Goal: Task Accomplishment & Management: Complete application form

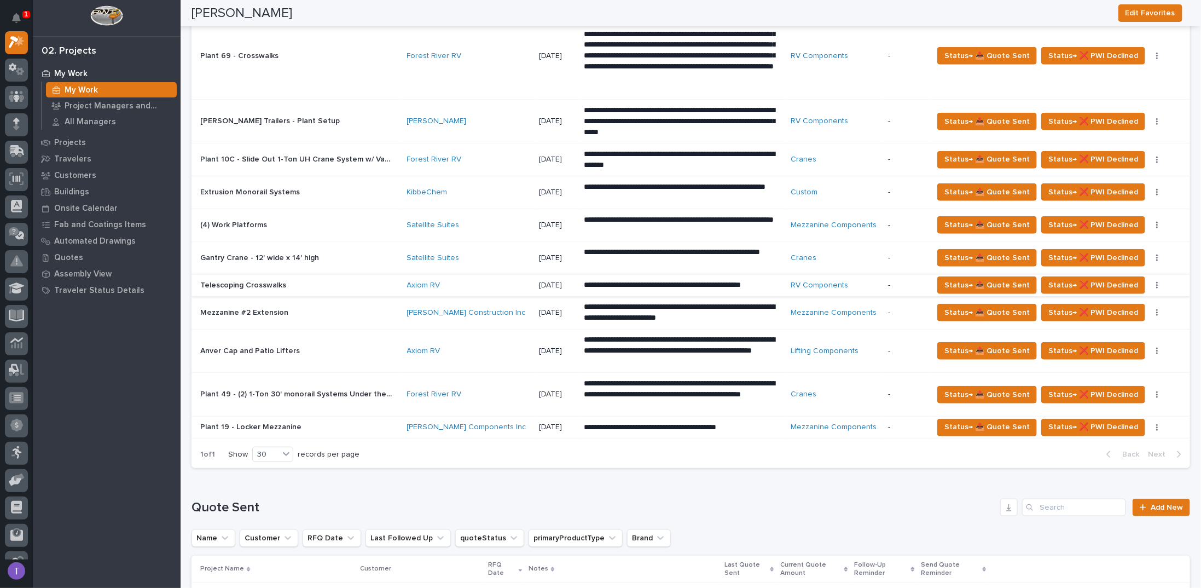
scroll to position [493, 0]
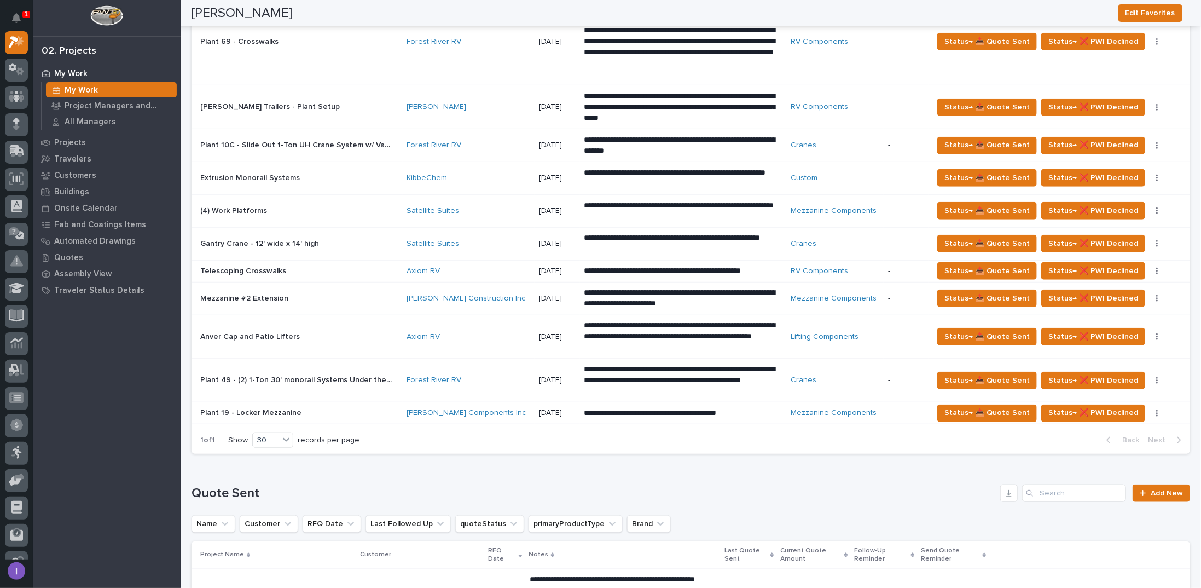
click at [275, 408] on p "Plant 19 - Locker Mezzanine" at bounding box center [251, 411] width 103 height 11
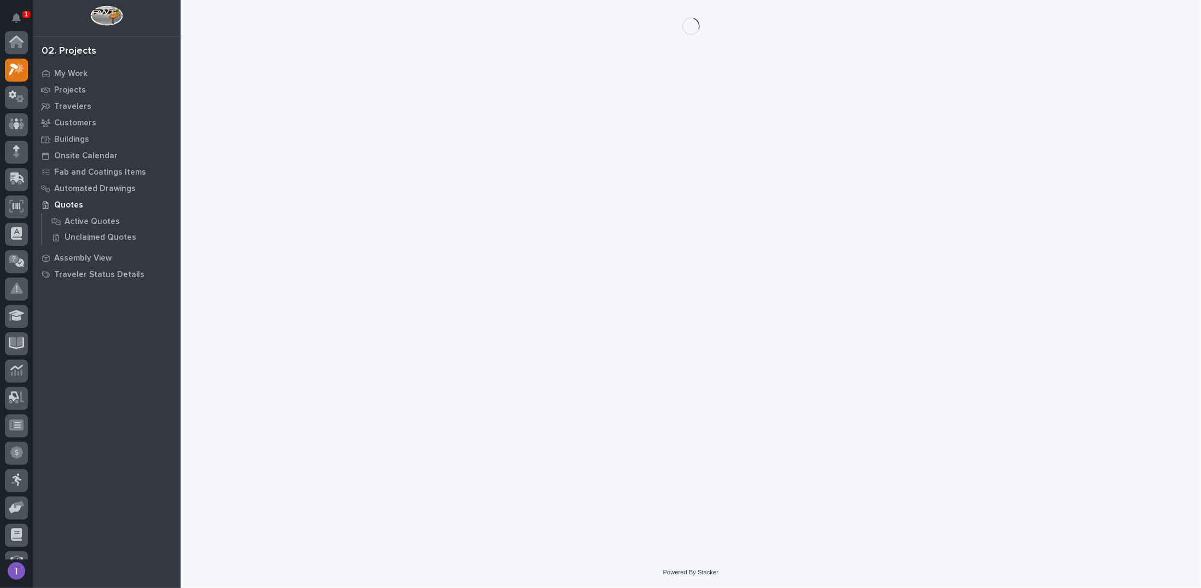
scroll to position [27, 0]
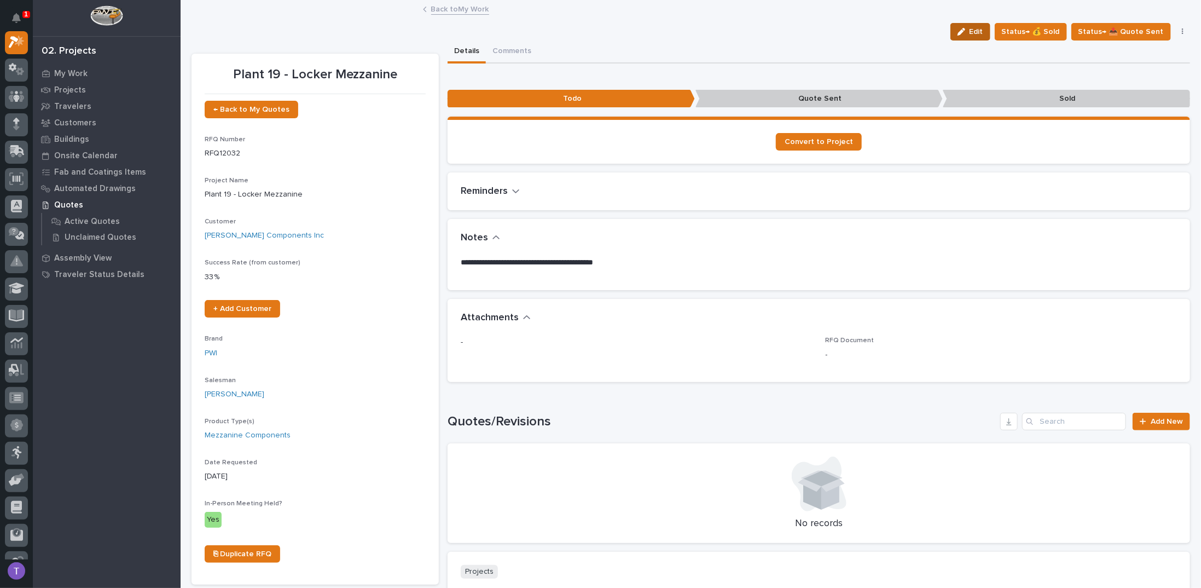
click at [964, 34] on icon "button" at bounding box center [962, 32] width 8 height 8
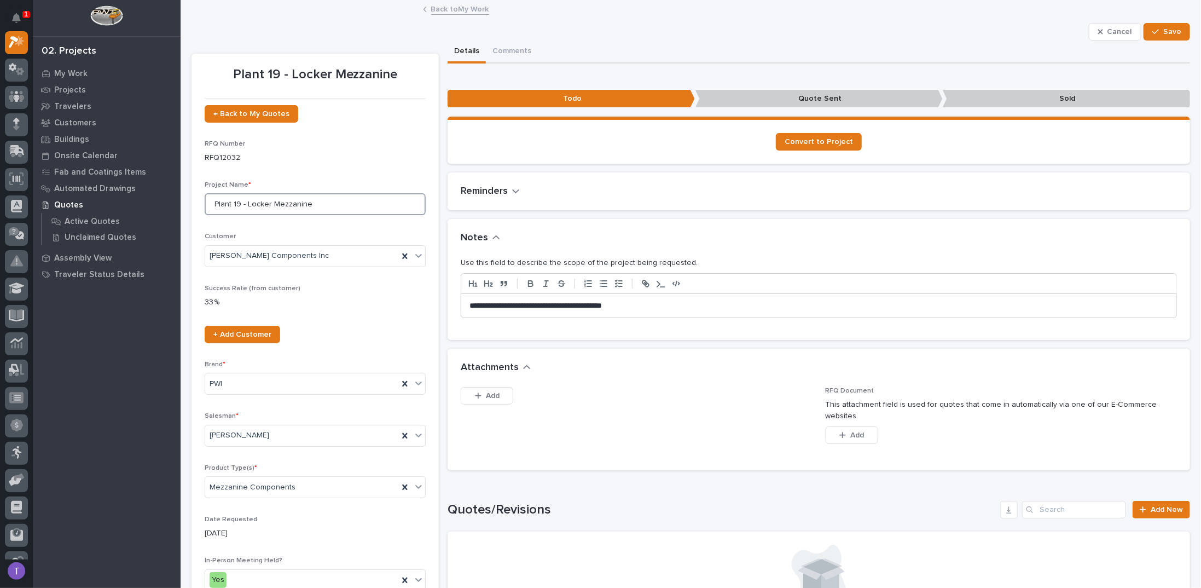
click at [235, 205] on input "Plant 19 - Locker Mezzanine" at bounding box center [315, 204] width 221 height 22
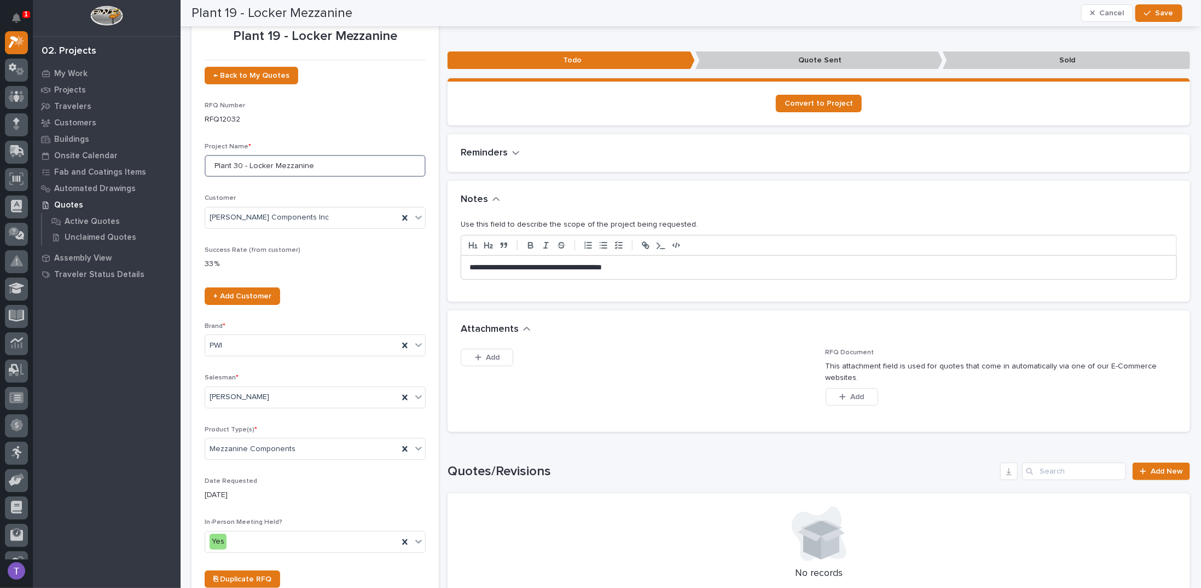
scroll to position [3, 0]
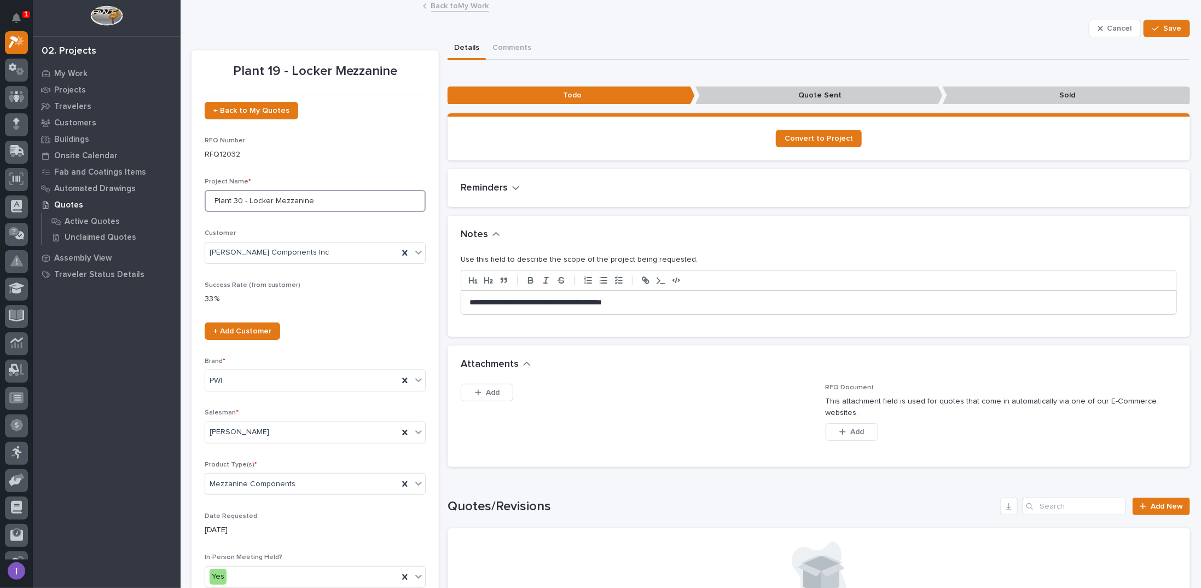
type input "Plant 30 - Locker Mezzanine"
click at [470, 298] on p "**********" at bounding box center [816, 302] width 693 height 11
click at [470, 303] on p "**********" at bounding box center [816, 302] width 693 height 11
click at [470, 298] on p "**********" at bounding box center [816, 302] width 693 height 11
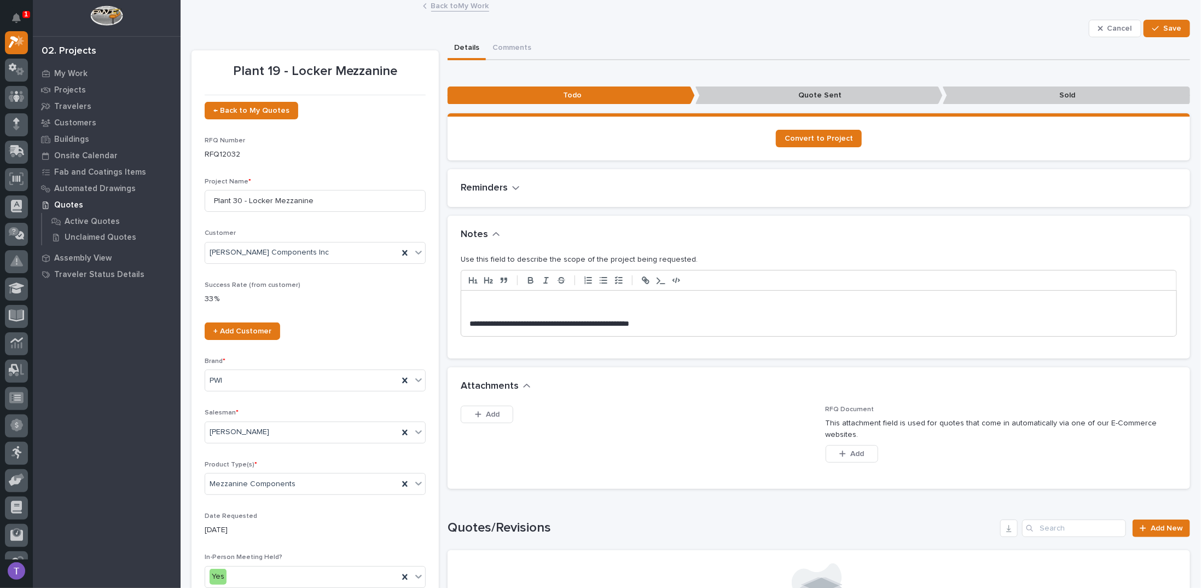
click at [470, 322] on p "**********" at bounding box center [816, 323] width 693 height 11
click at [1163, 26] on span "Save" at bounding box center [1172, 29] width 18 height 10
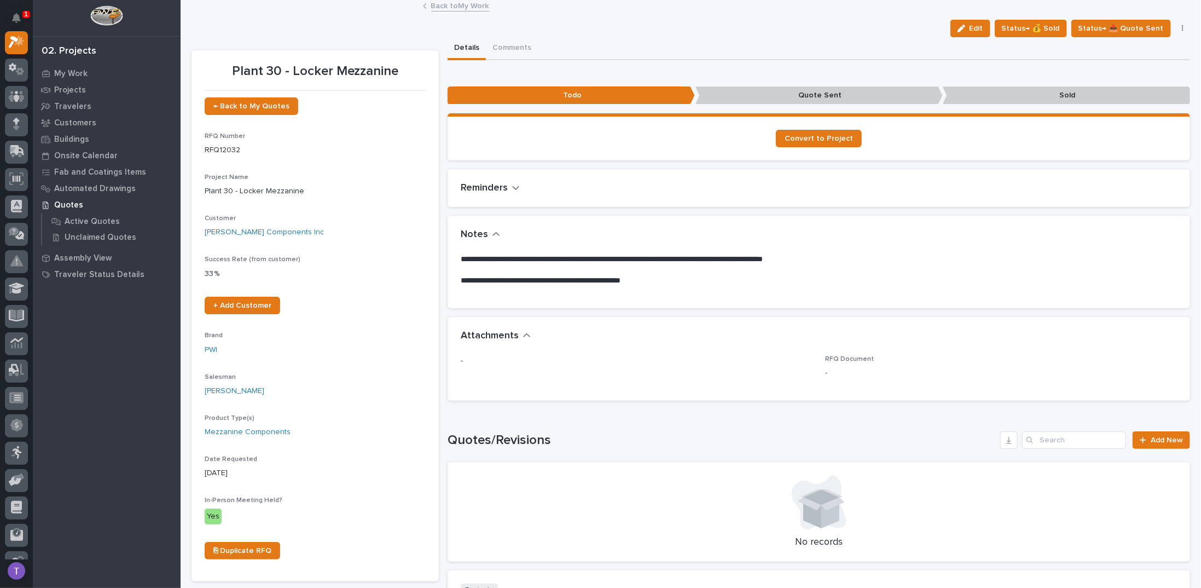
click at [435, 7] on link "Back to My Work" at bounding box center [460, 5] width 58 height 13
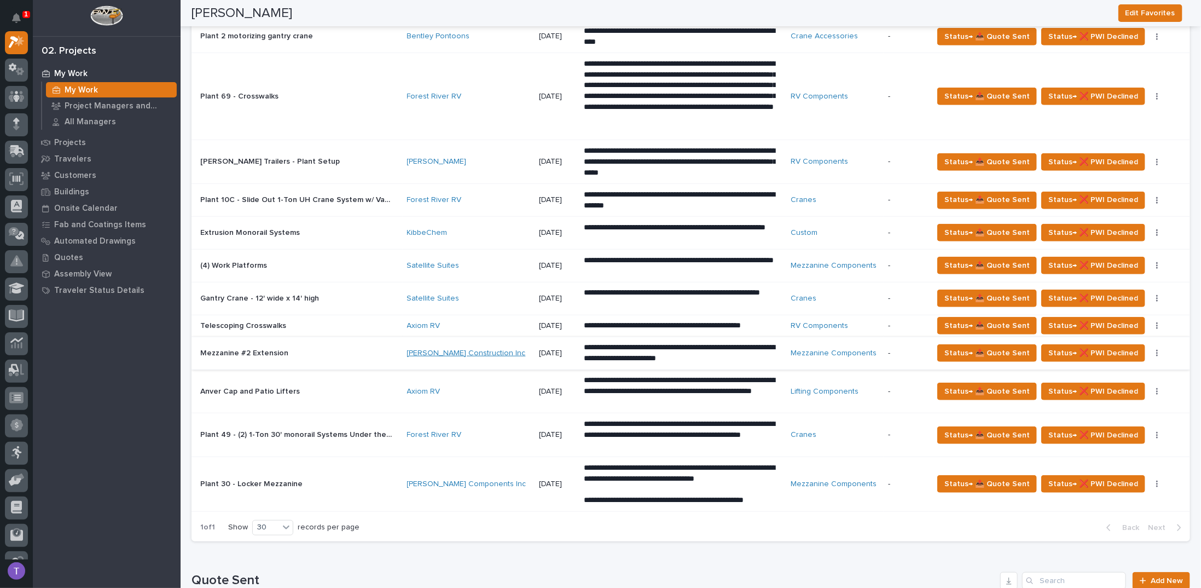
scroll to position [383, 0]
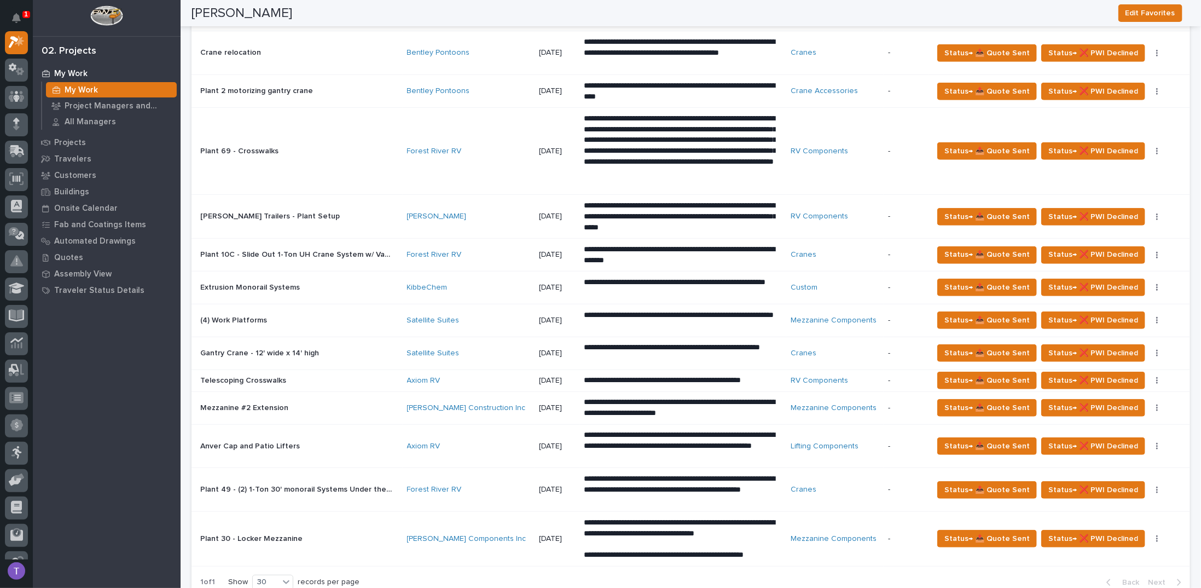
click at [258, 403] on p "Mezzanine #2 Extension" at bounding box center [245, 406] width 90 height 11
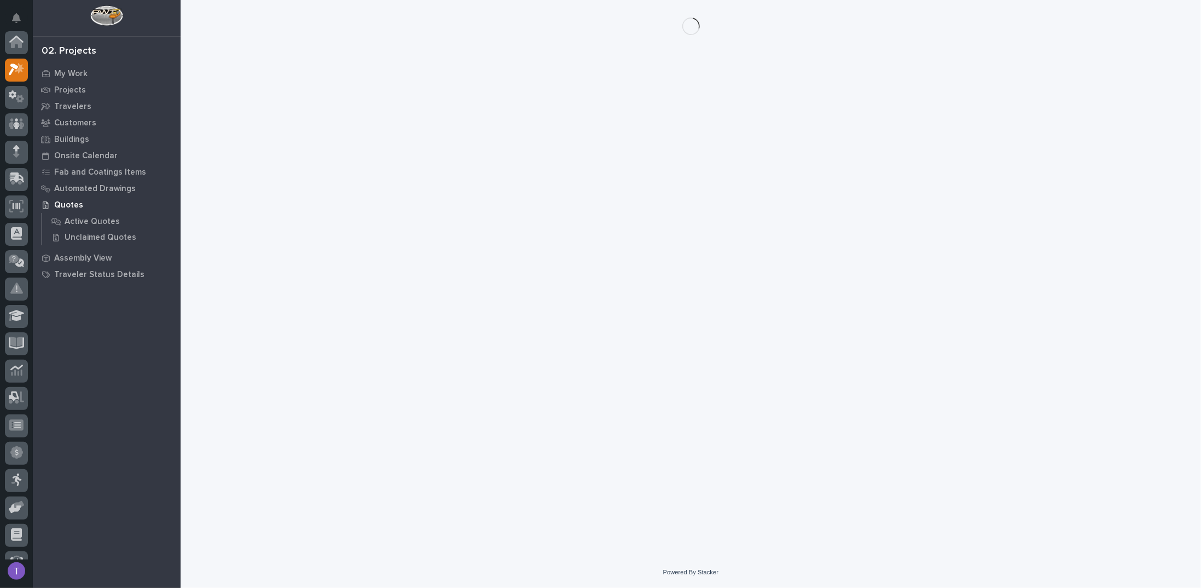
scroll to position [27, 0]
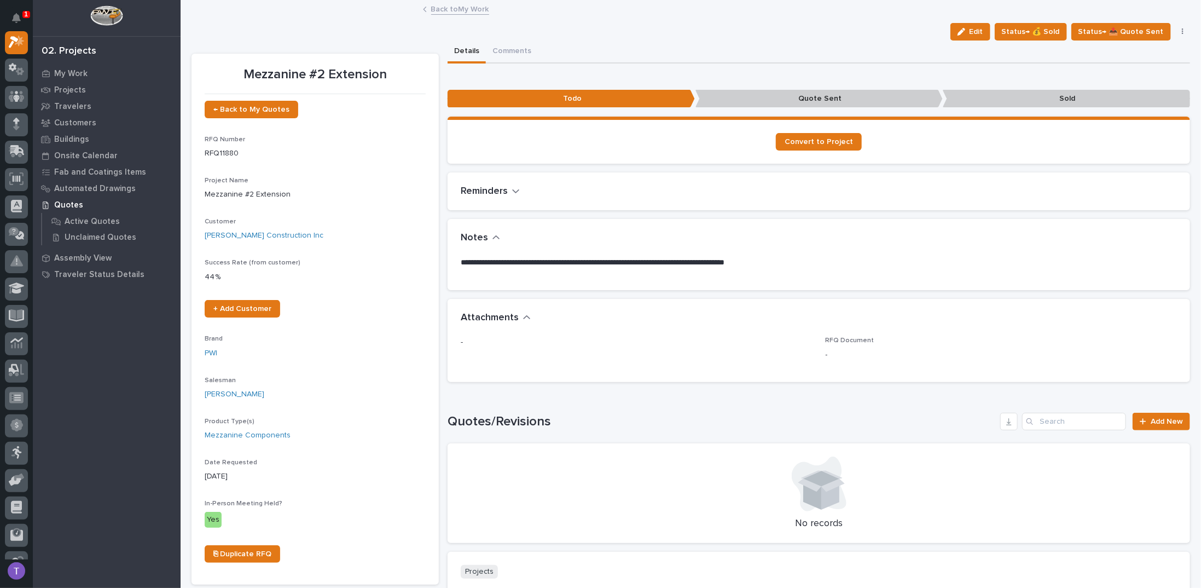
drag, startPoint x: 976, startPoint y: 30, endPoint x: 697, endPoint y: 61, distance: 281.4
click at [976, 29] on span "Edit" at bounding box center [977, 32] width 14 height 10
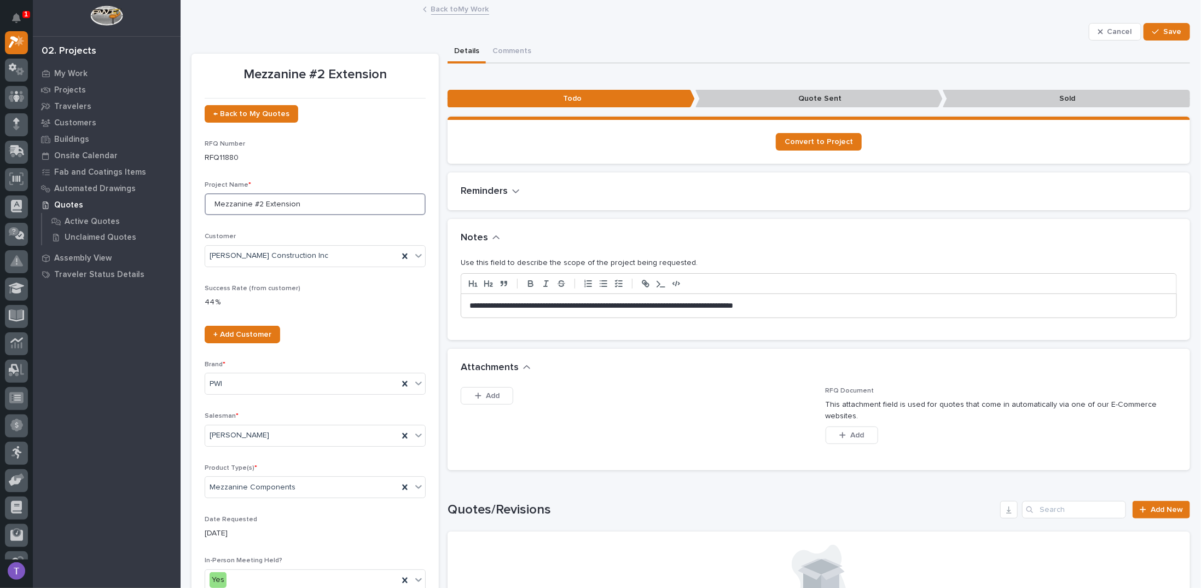
click at [213, 205] on input "Mezzanine #2 Extension" at bounding box center [315, 204] width 221 height 22
type input "Alera Mezzanine #2 Extension"
click at [1157, 26] on button "Save" at bounding box center [1167, 32] width 47 height 18
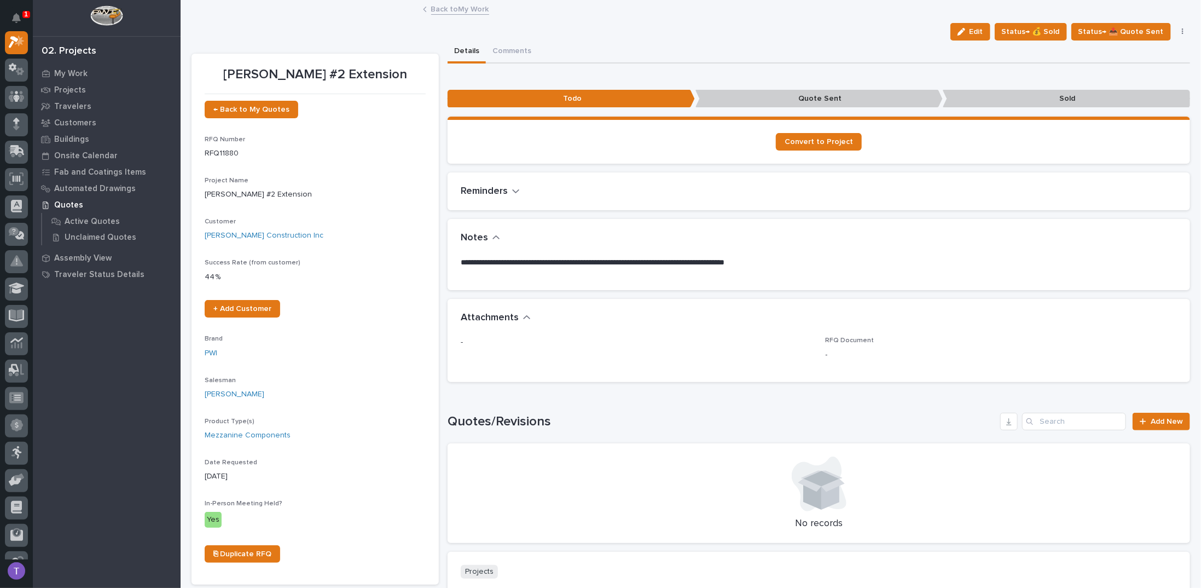
click at [431, 6] on link "Back to My Work" at bounding box center [460, 8] width 58 height 13
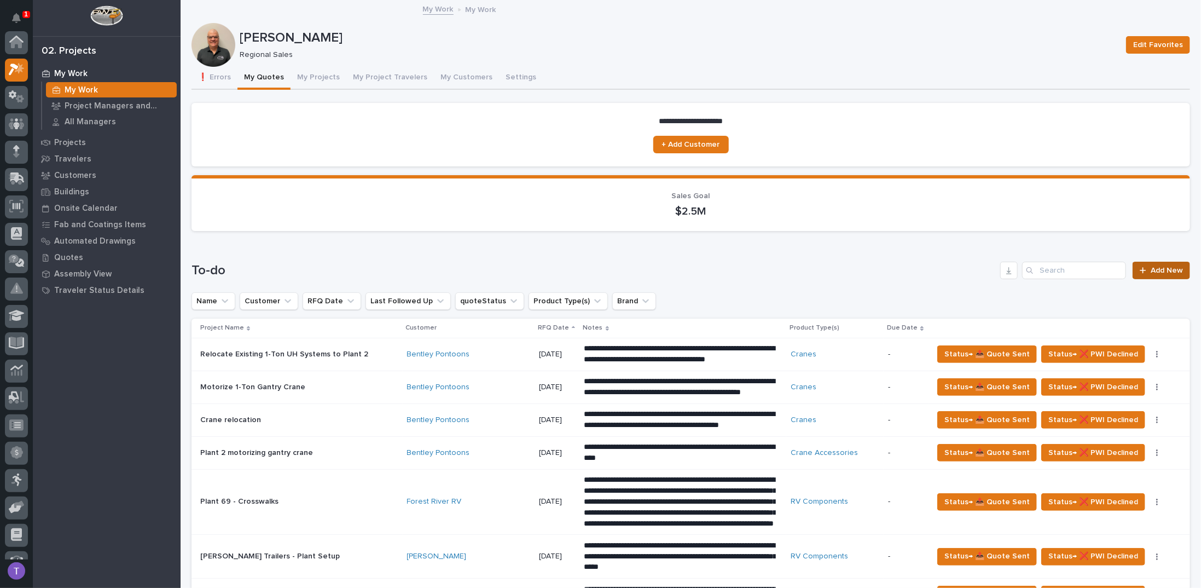
click at [1163, 267] on span "Add New" at bounding box center [1167, 271] width 32 height 8
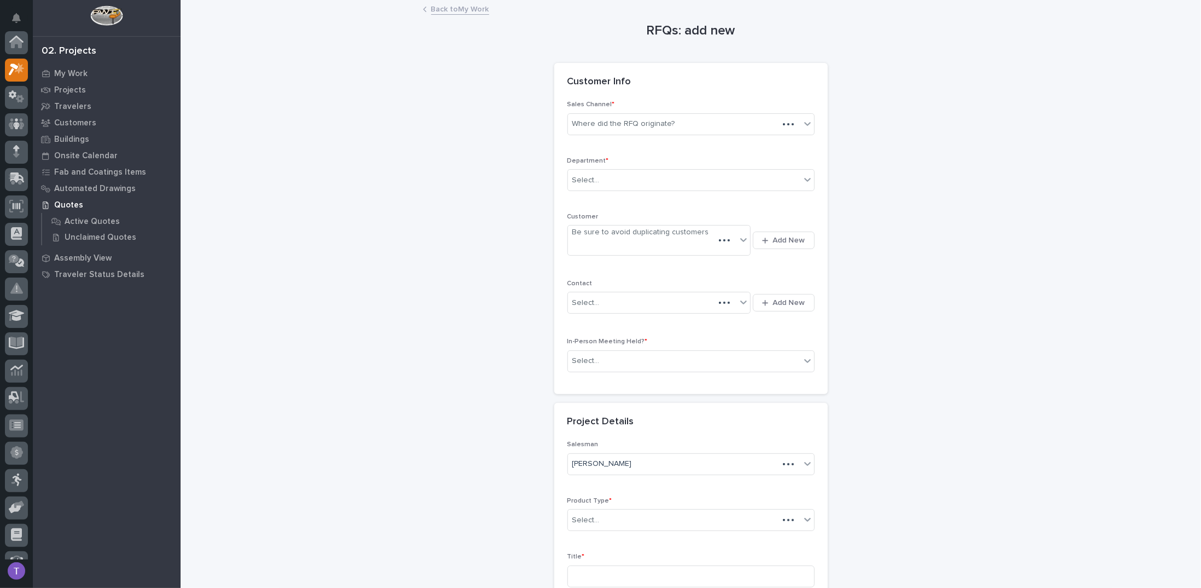
scroll to position [27, 0]
click at [635, 124] on div "Where did the RFQ originate?" at bounding box center [623, 123] width 103 height 11
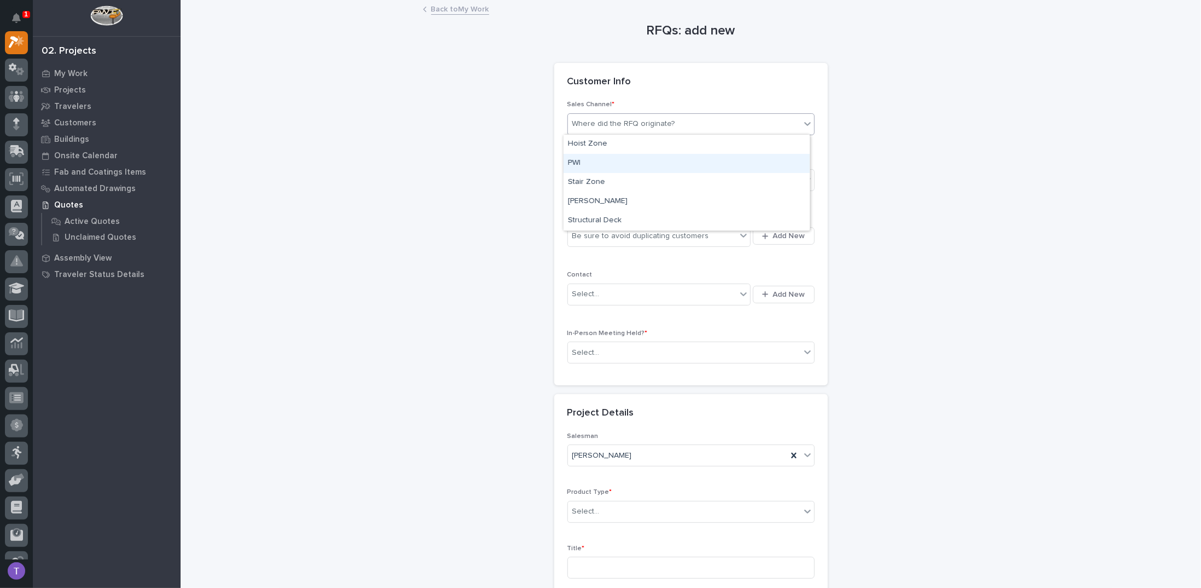
click at [572, 162] on div "PWI" at bounding box center [687, 163] width 246 height 19
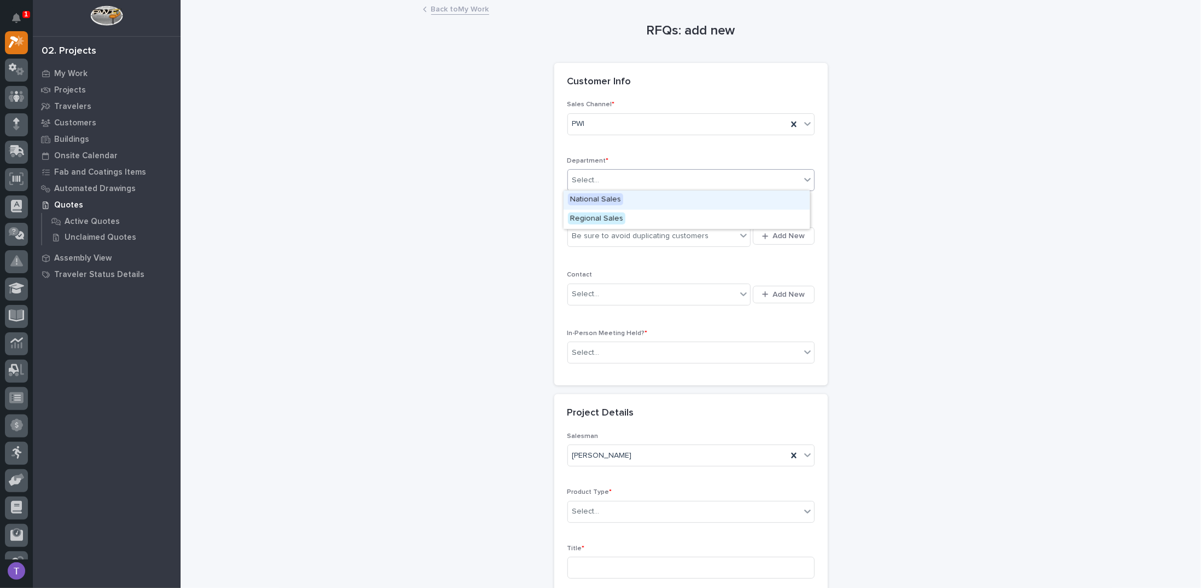
click at [581, 175] on div "Select..." at bounding box center [585, 180] width 27 height 11
click at [580, 218] on span "Regional Sales" at bounding box center [596, 218] width 57 height 12
click at [583, 233] on div "Be sure to avoid duplicating customers" at bounding box center [640, 235] width 137 height 11
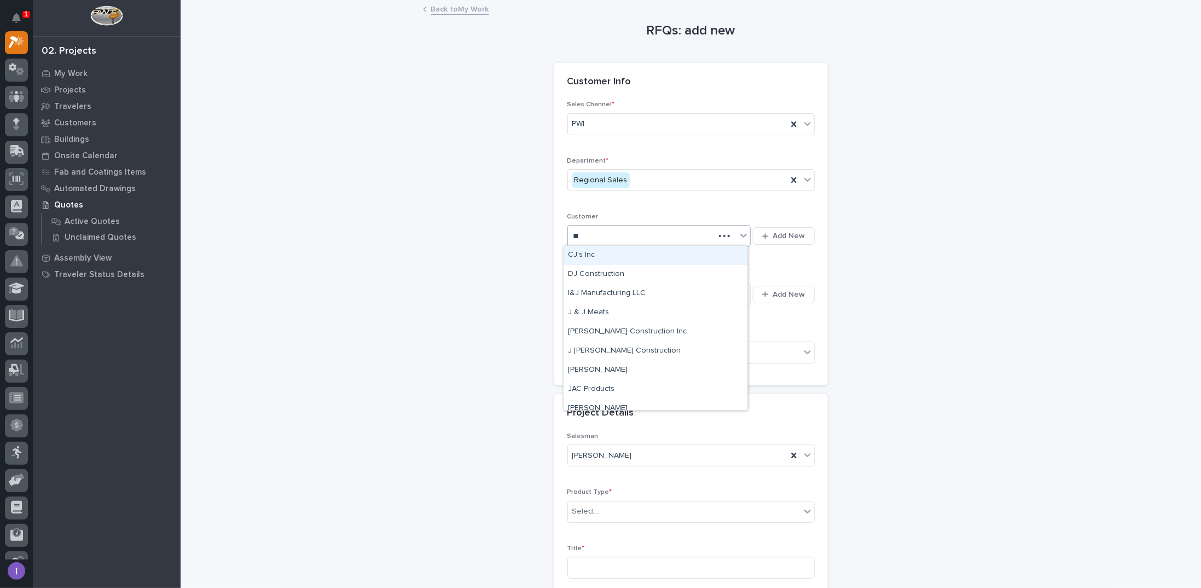
type input "***"
click at [588, 253] on div "J A Wagner Construction Inc" at bounding box center [656, 255] width 184 height 19
click at [581, 295] on div "Select..." at bounding box center [585, 293] width 27 height 11
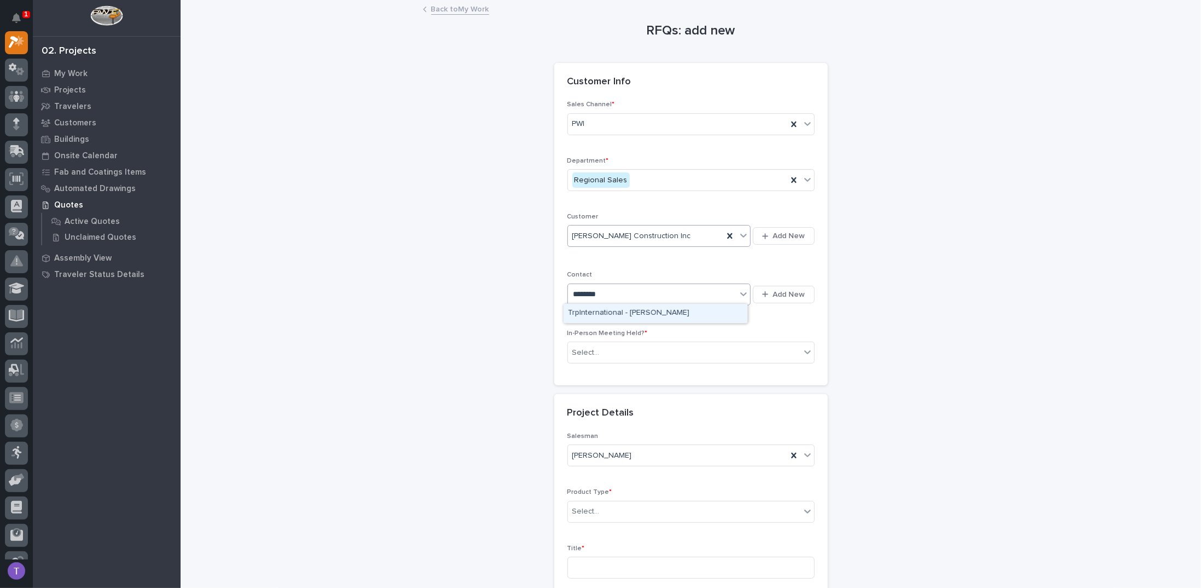
scroll to position [0, 0]
type input "**********"
click at [612, 311] on div "Wagner - Andrew Harman" at bounding box center [656, 313] width 184 height 19
click at [574, 349] on div "Select..." at bounding box center [585, 352] width 27 height 11
click at [573, 366] on span "Yes" at bounding box center [576, 370] width 17 height 12
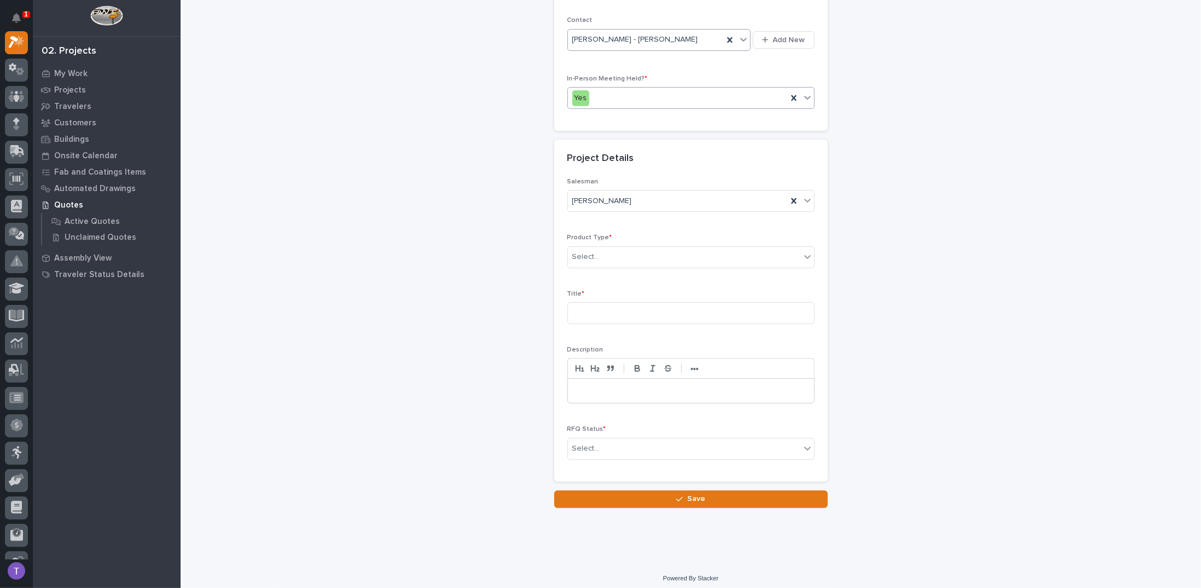
scroll to position [255, 0]
click at [583, 251] on div "Select..." at bounding box center [585, 256] width 27 height 11
click at [590, 406] on div "Mezzanine Components" at bounding box center [687, 407] width 246 height 19
click at [582, 307] on input at bounding box center [690, 313] width 247 height 22
type input "Hydro-Extrusion Control Center Mezzanine"
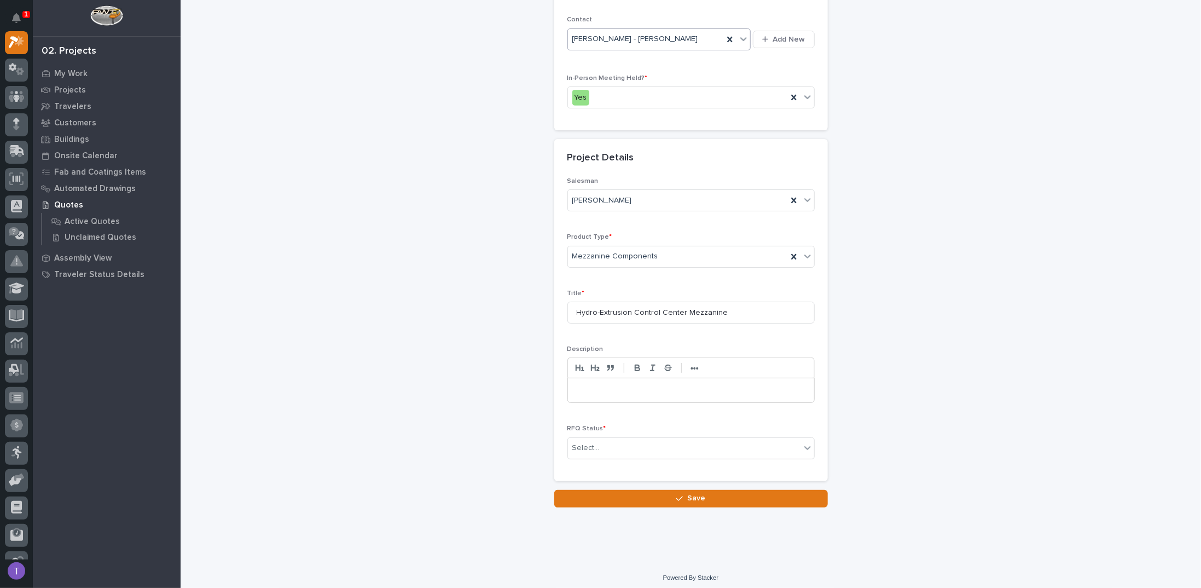
click at [578, 385] on p at bounding box center [691, 390] width 230 height 11
click at [582, 442] on div "Select..." at bounding box center [585, 447] width 27 height 11
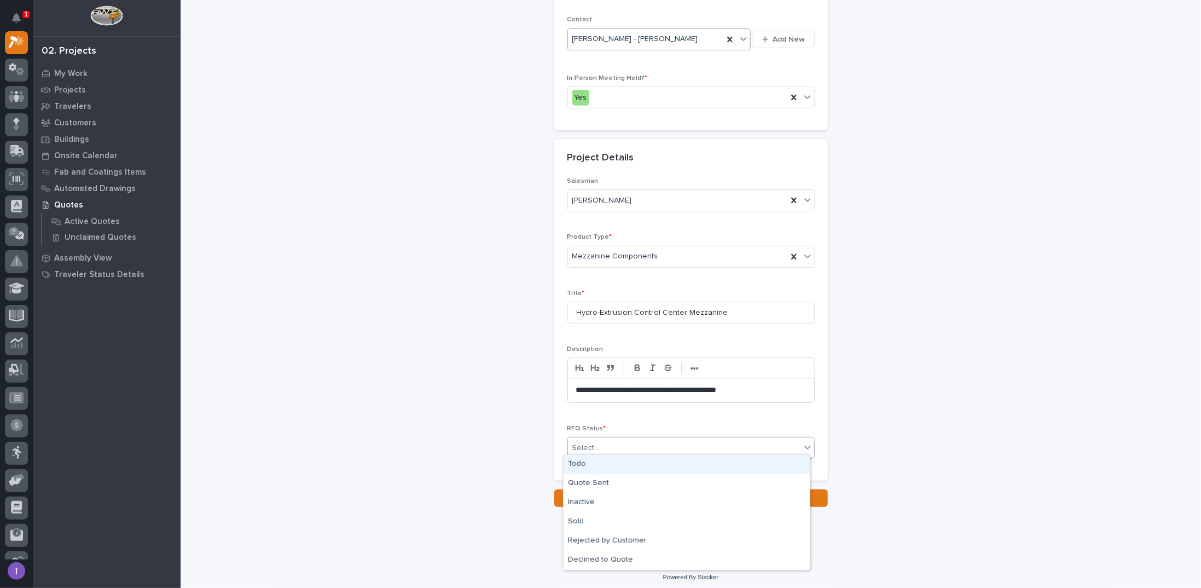
click at [576, 461] on div "Todo" at bounding box center [687, 464] width 246 height 19
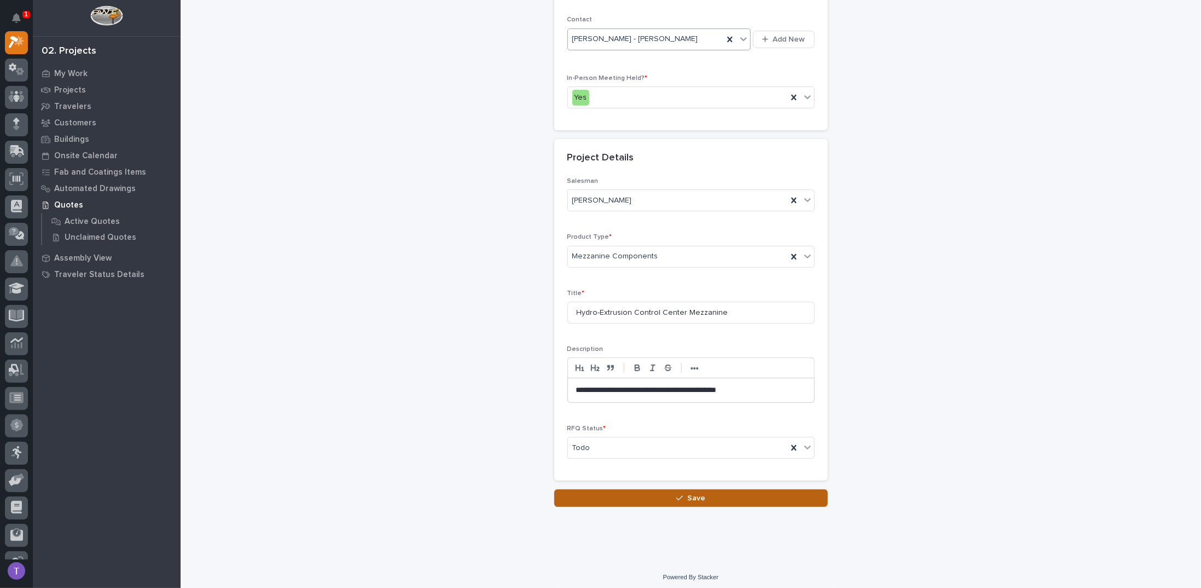
click at [690, 493] on span "Save" at bounding box center [696, 498] width 18 height 10
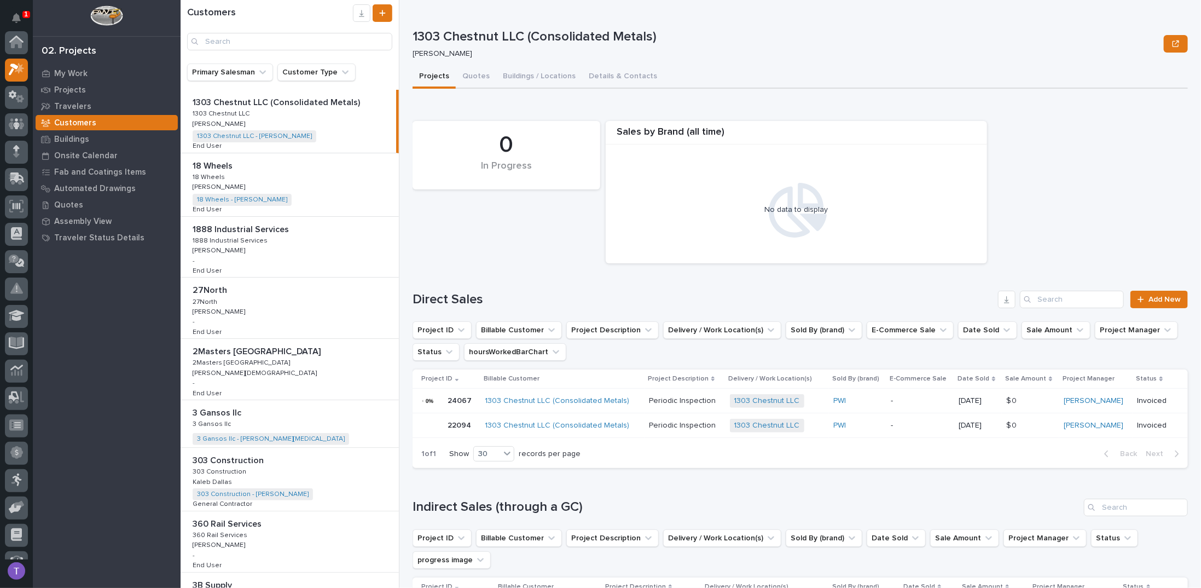
scroll to position [27, 0]
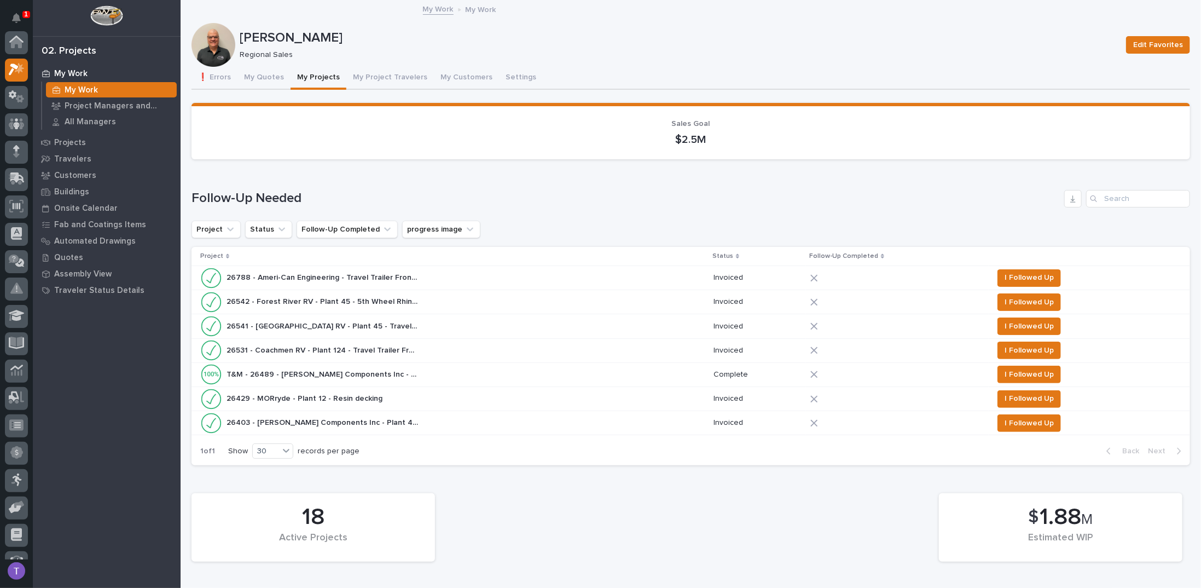
scroll to position [27, 0]
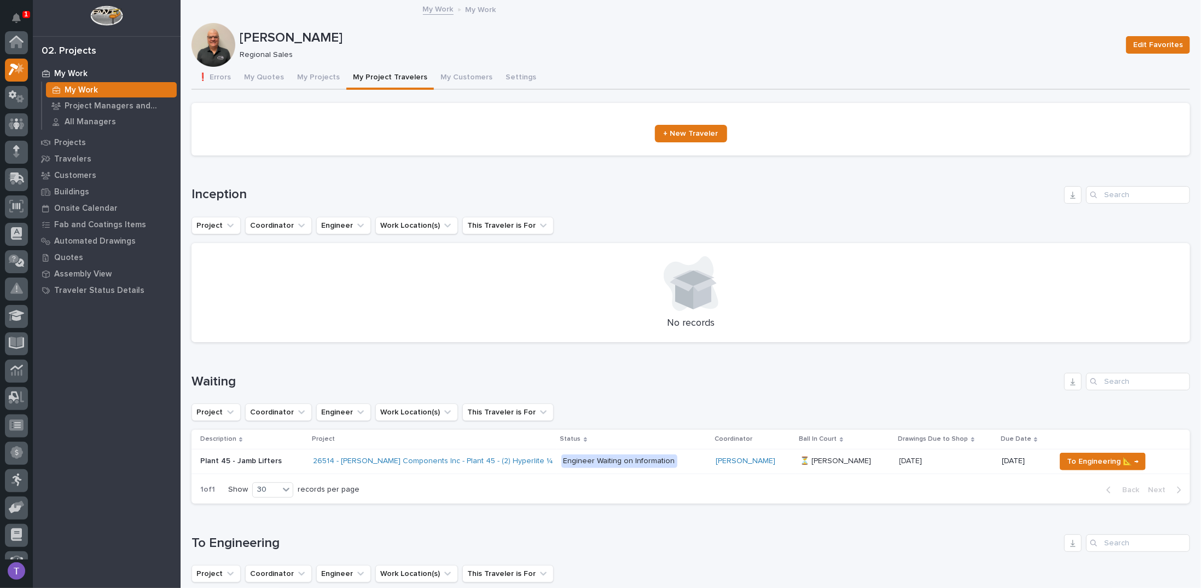
scroll to position [27, 0]
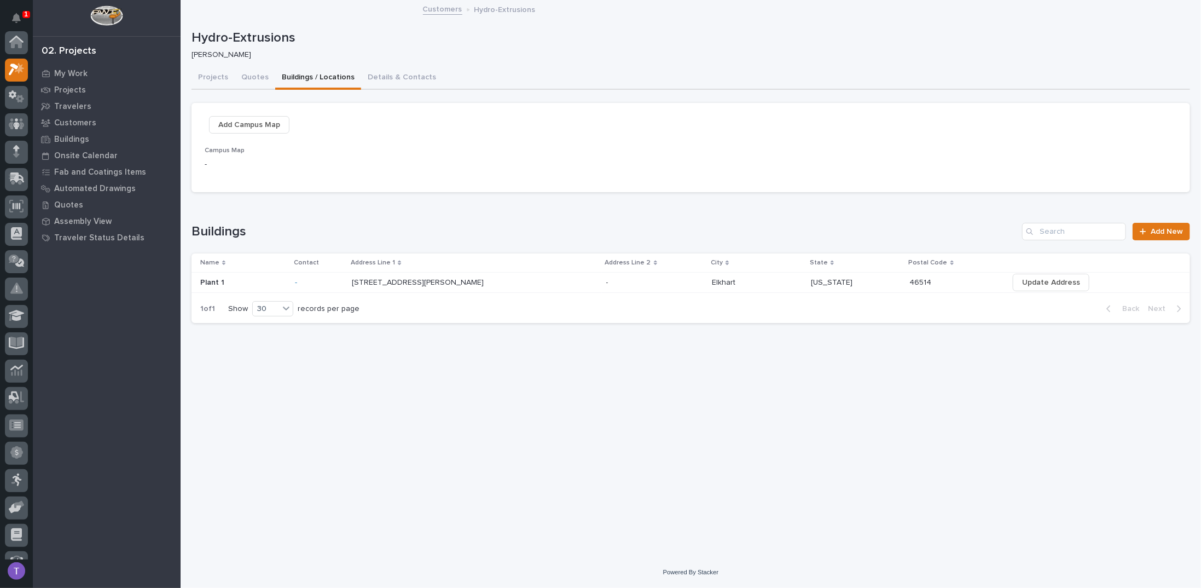
scroll to position [27, 0]
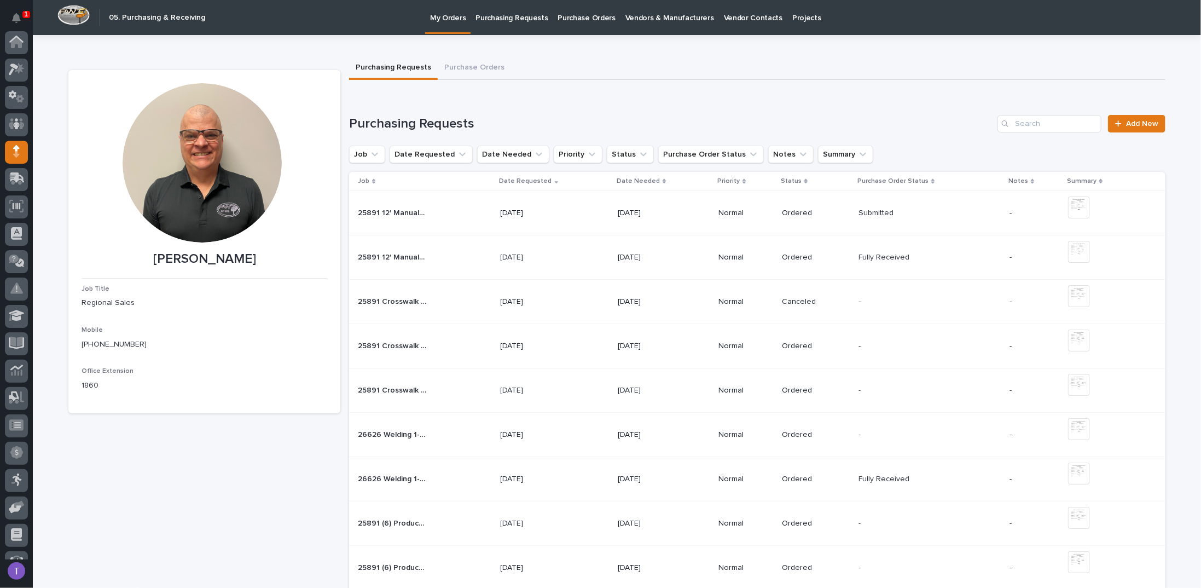
scroll to position [101, 0]
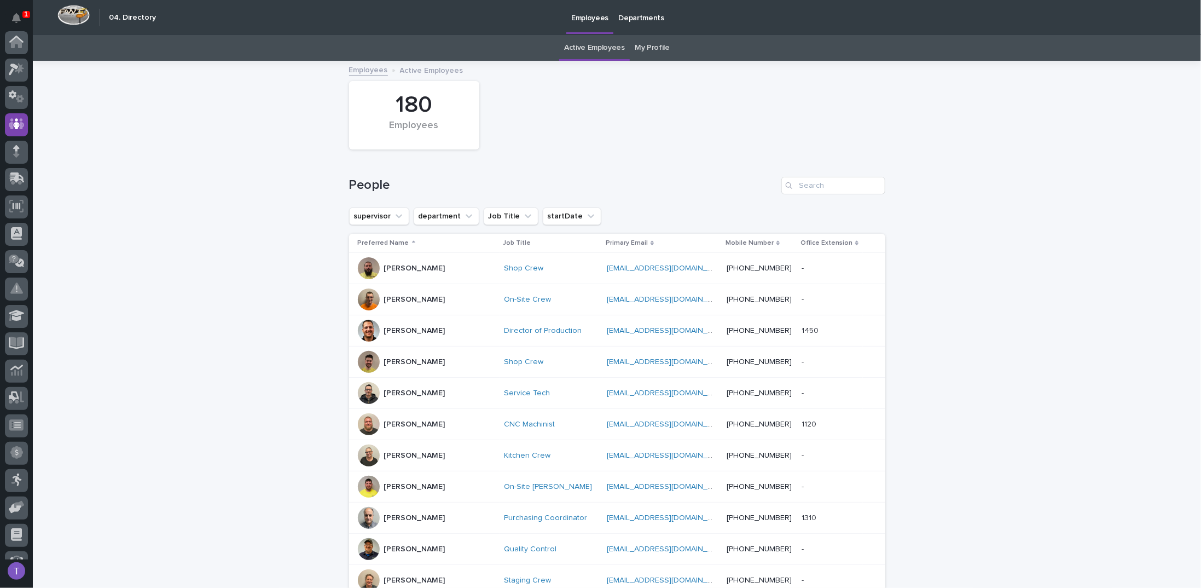
scroll to position [82, 0]
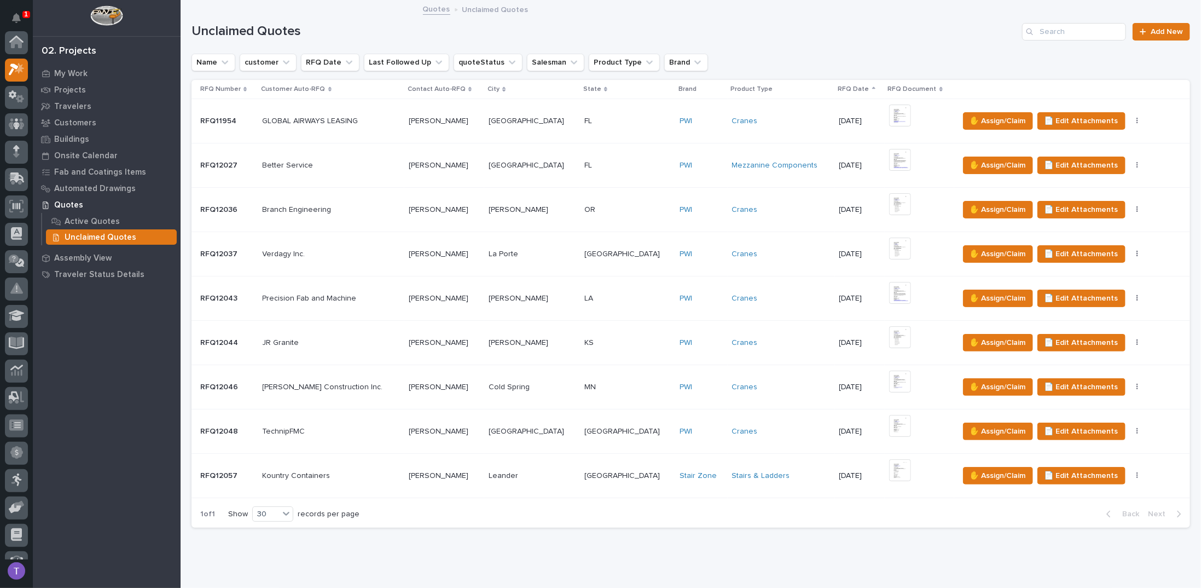
scroll to position [27, 0]
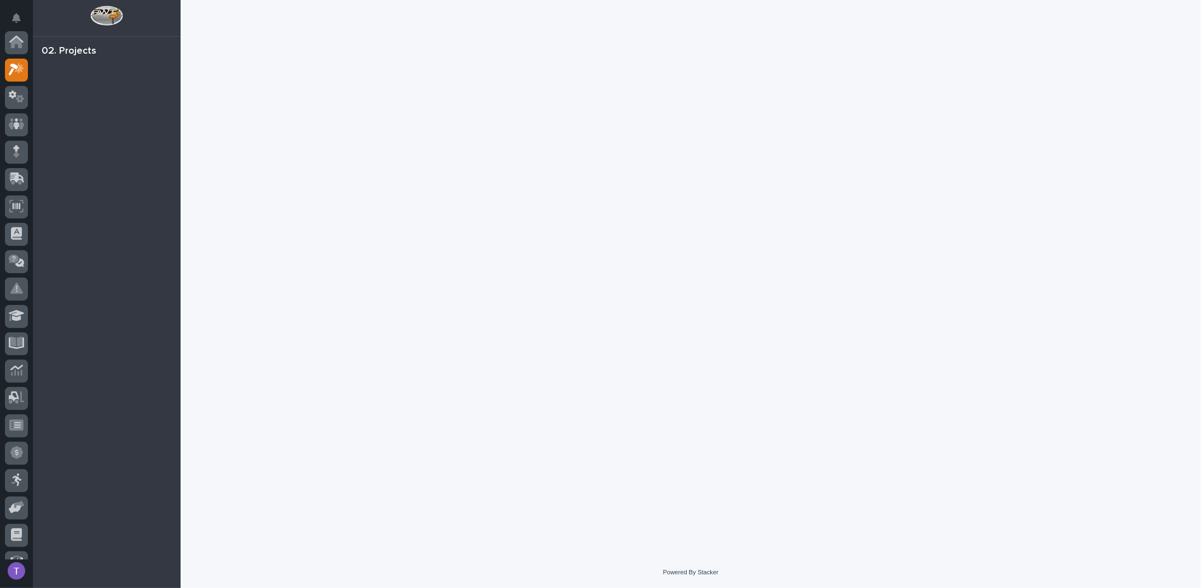
scroll to position [27, 0]
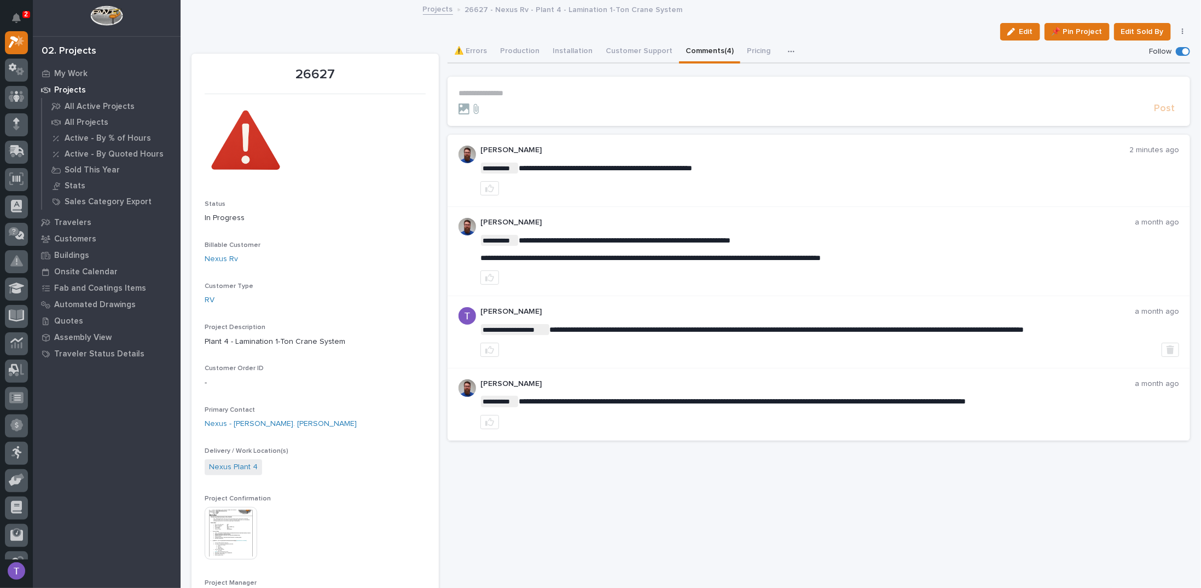
click at [480, 91] on p "**********" at bounding box center [819, 93] width 721 height 9
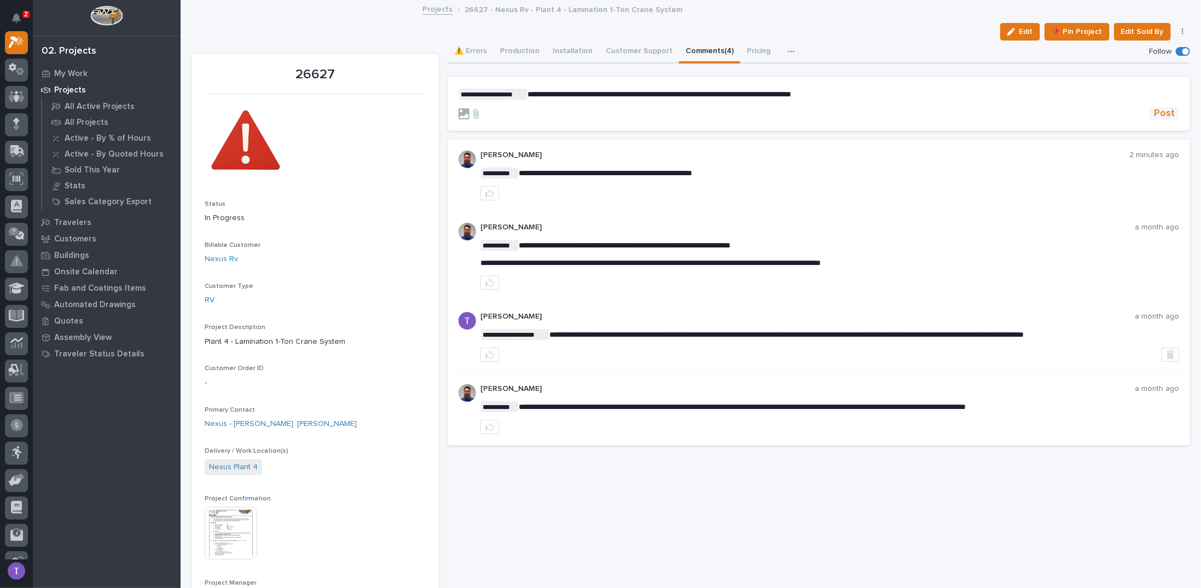
click at [1157, 112] on span "Post" at bounding box center [1164, 113] width 21 height 13
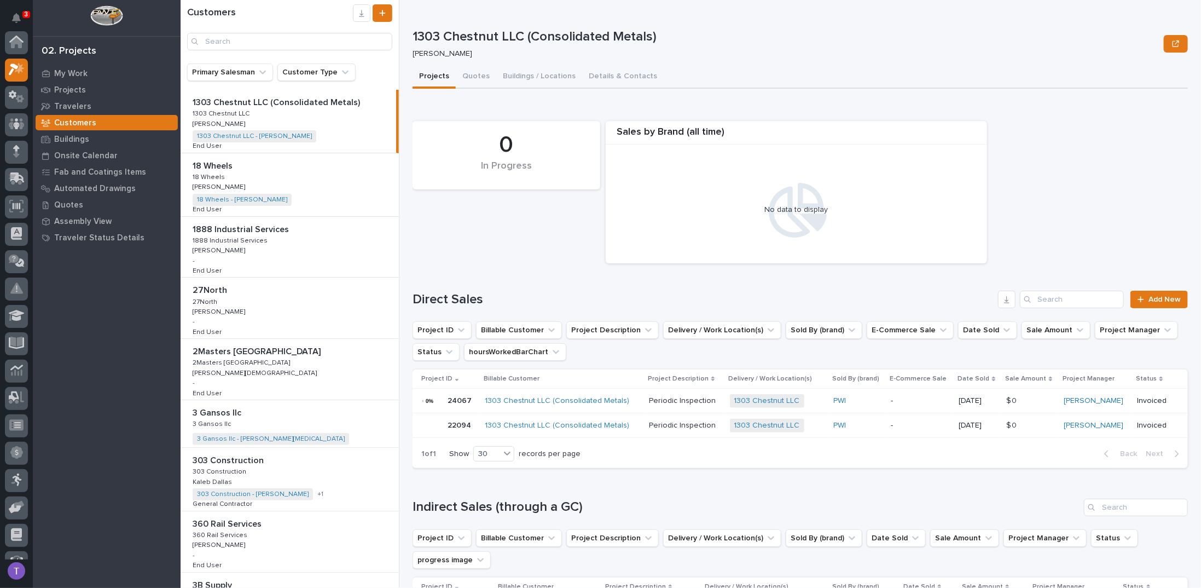
scroll to position [27, 0]
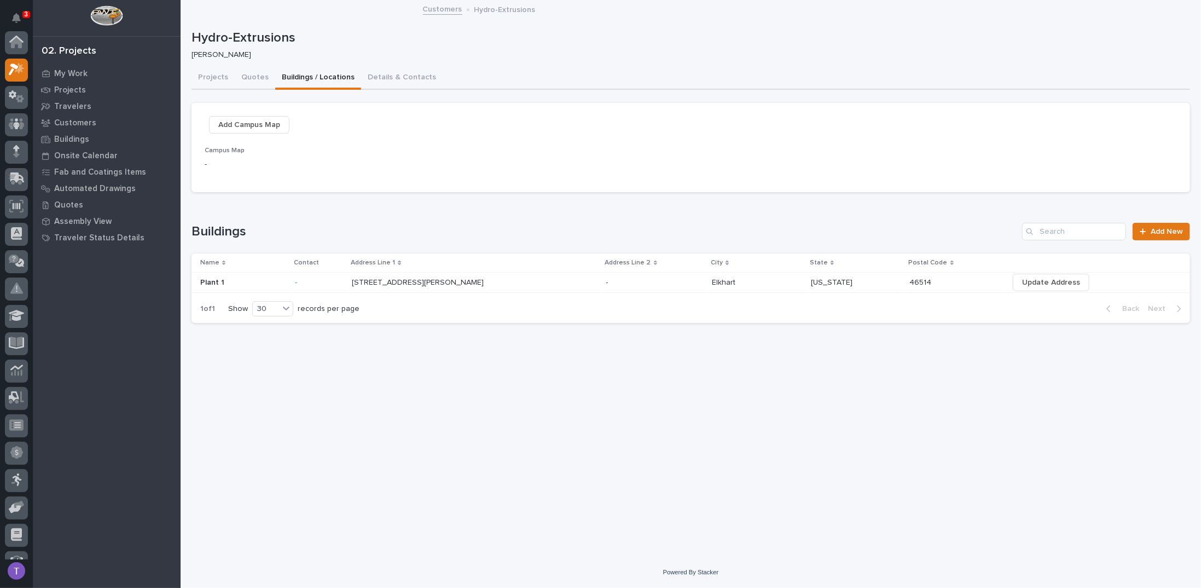
scroll to position [27, 0]
click at [255, 124] on span "Add Campus Map" at bounding box center [249, 124] width 62 height 13
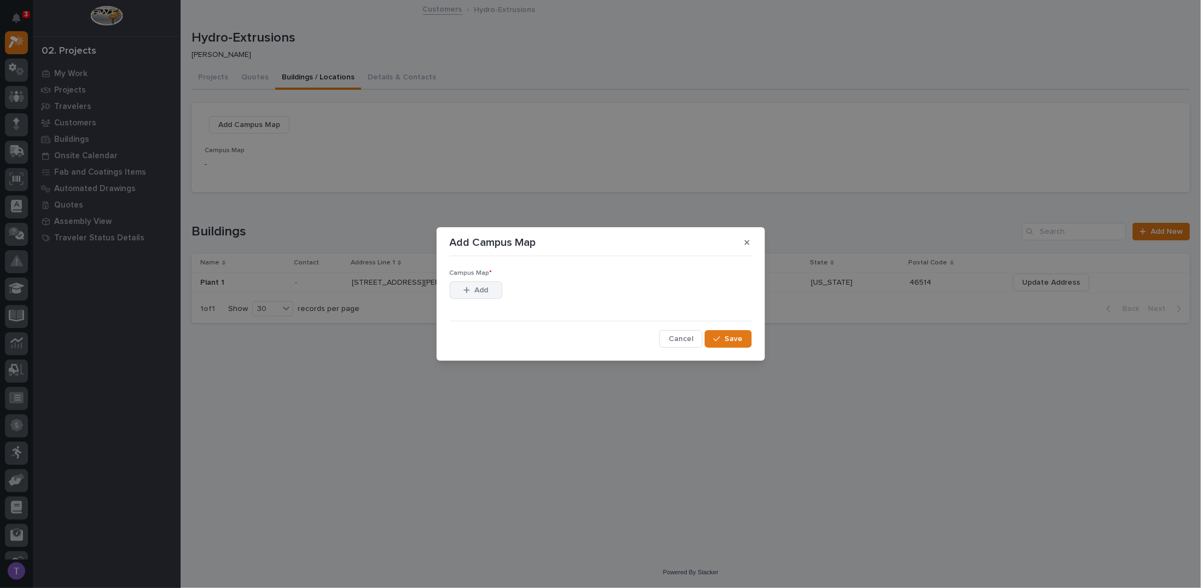
click at [480, 286] on span "Add" at bounding box center [481, 290] width 14 height 10
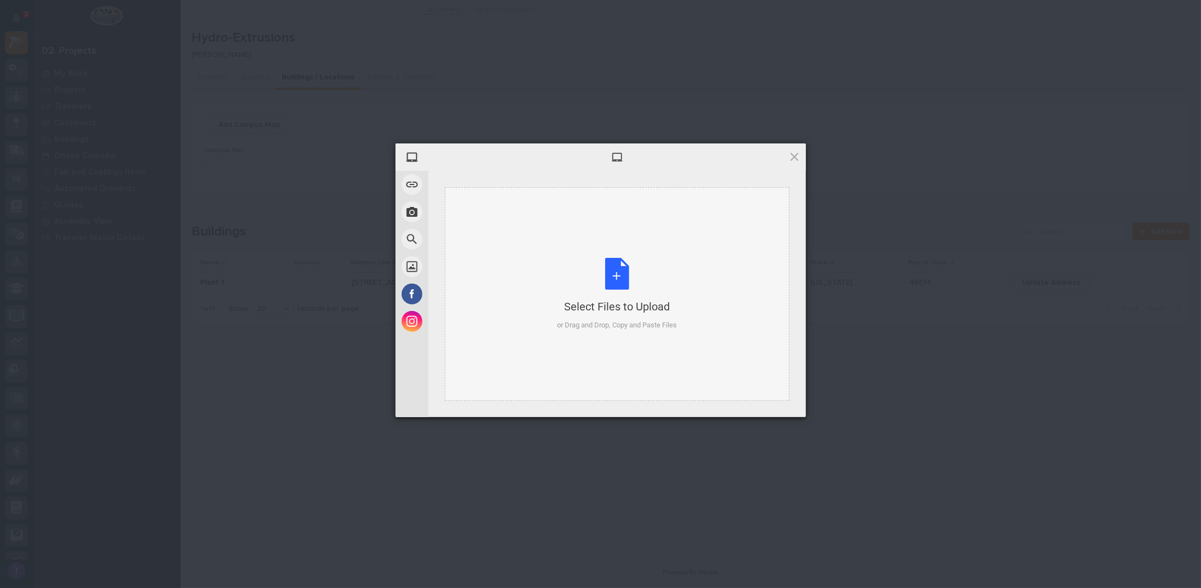
click at [623, 267] on div "Select Files to Upload or Drag and Drop, Copy and Paste Files" at bounding box center [617, 294] width 120 height 73
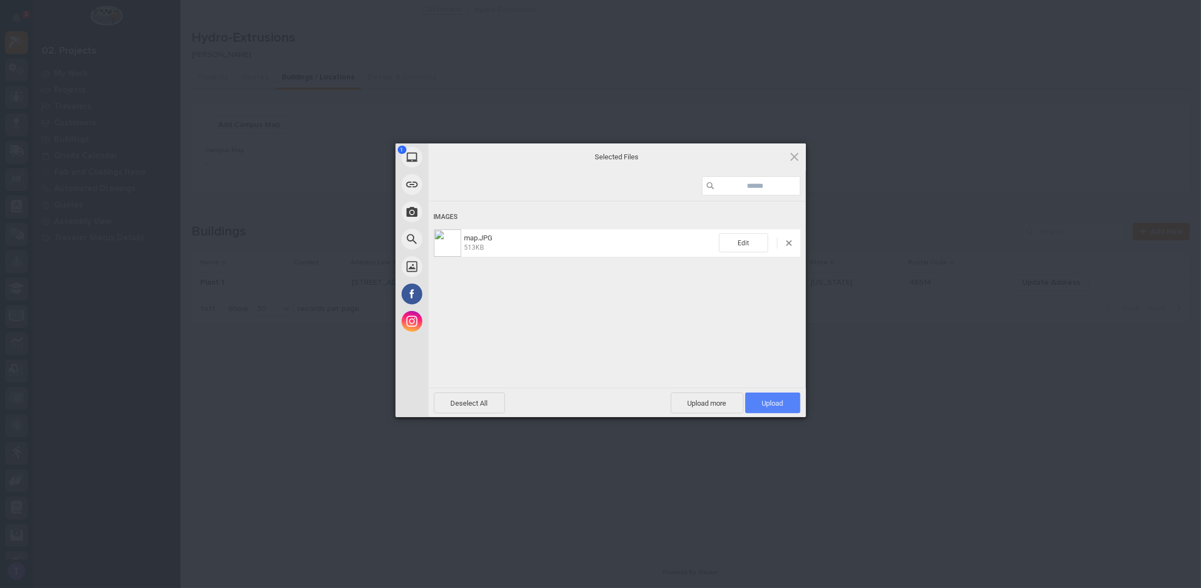
click at [767, 401] on span "Upload 1" at bounding box center [772, 403] width 21 height 8
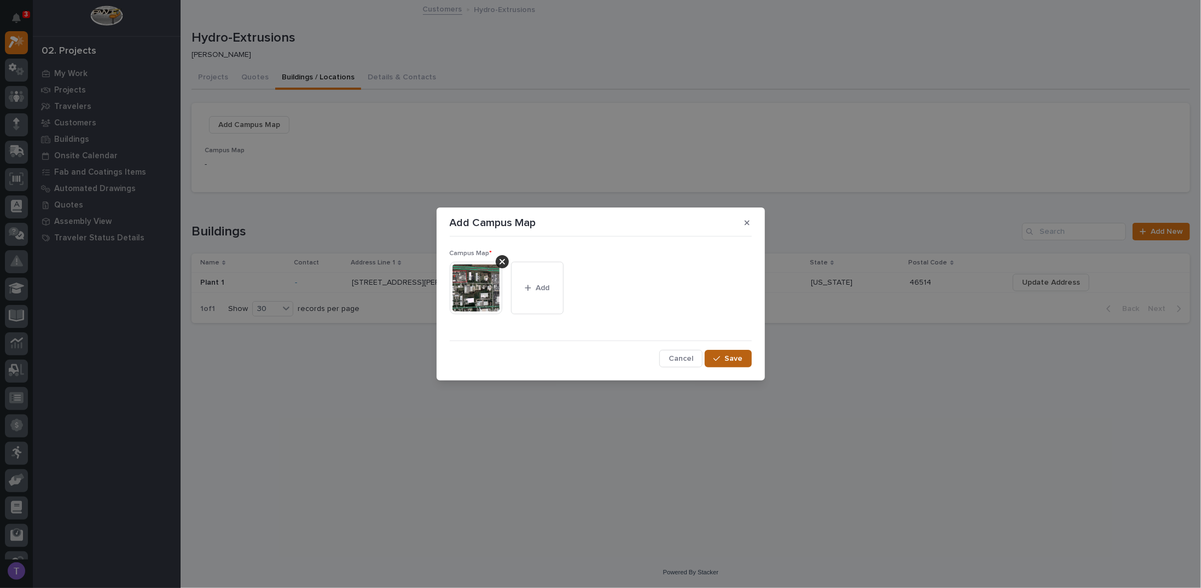
click at [731, 355] on span "Save" at bounding box center [734, 359] width 18 height 10
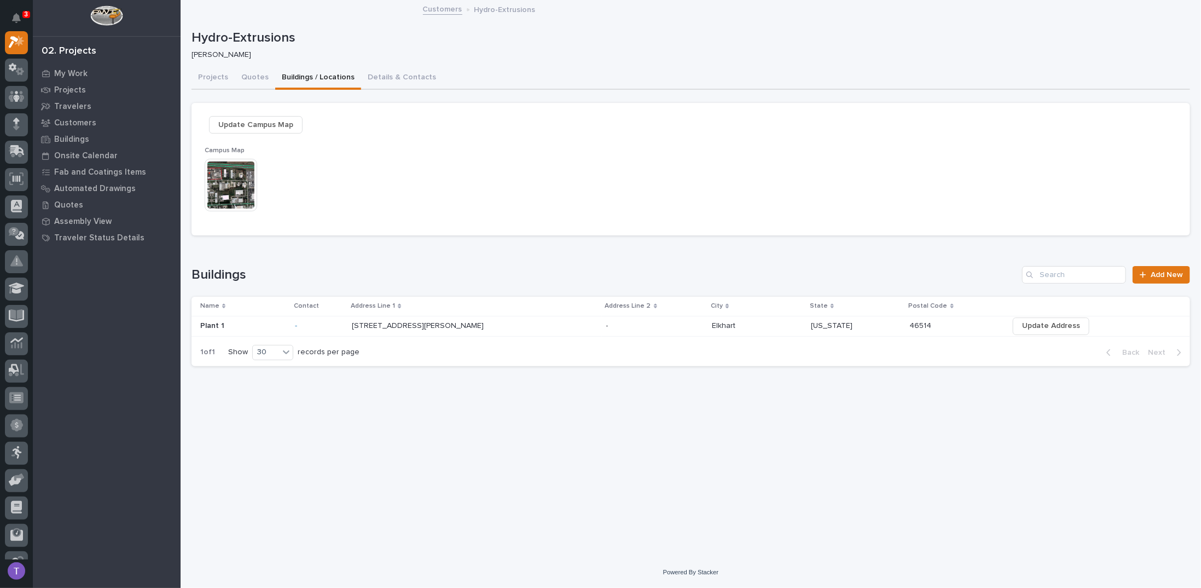
click at [224, 177] on img at bounding box center [231, 185] width 53 height 53
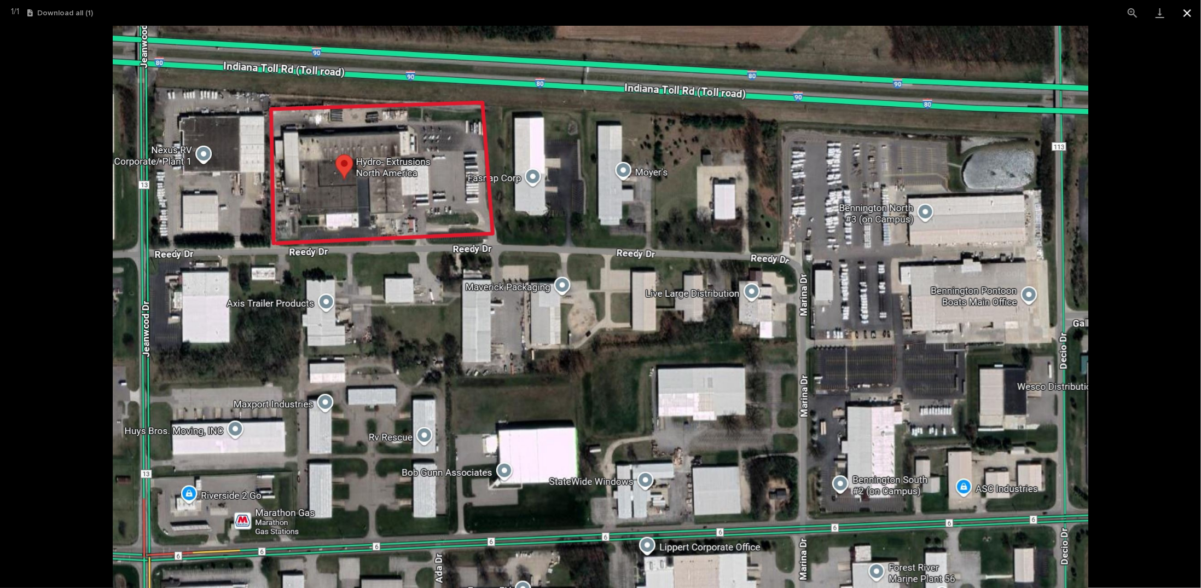
click at [1187, 13] on button "Close gallery" at bounding box center [1187, 13] width 27 height 26
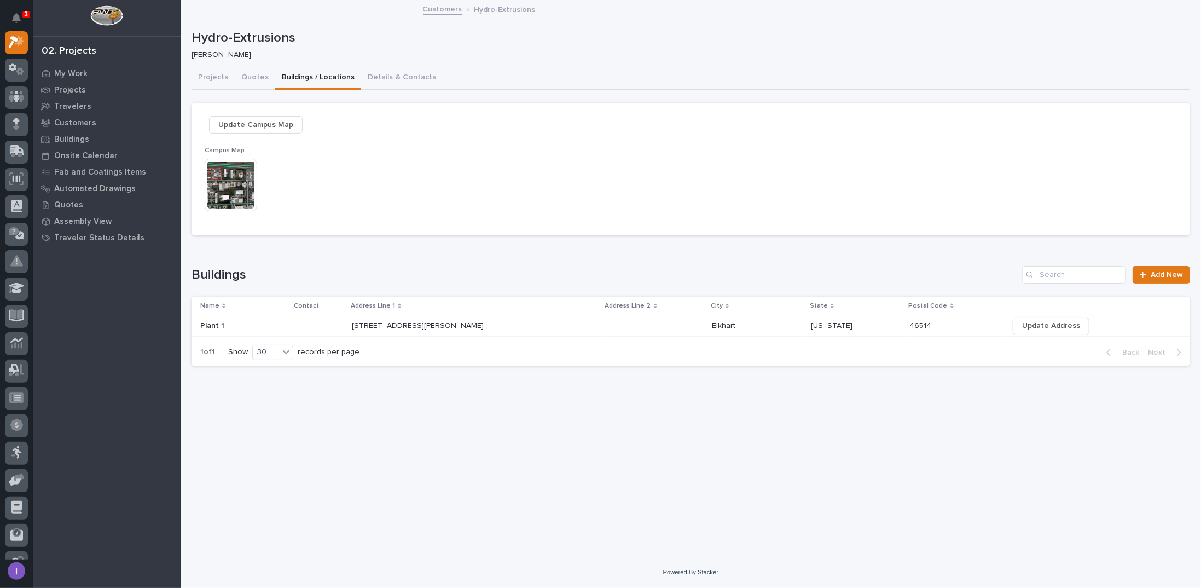
click at [438, 10] on link "Customers" at bounding box center [442, 8] width 39 height 13
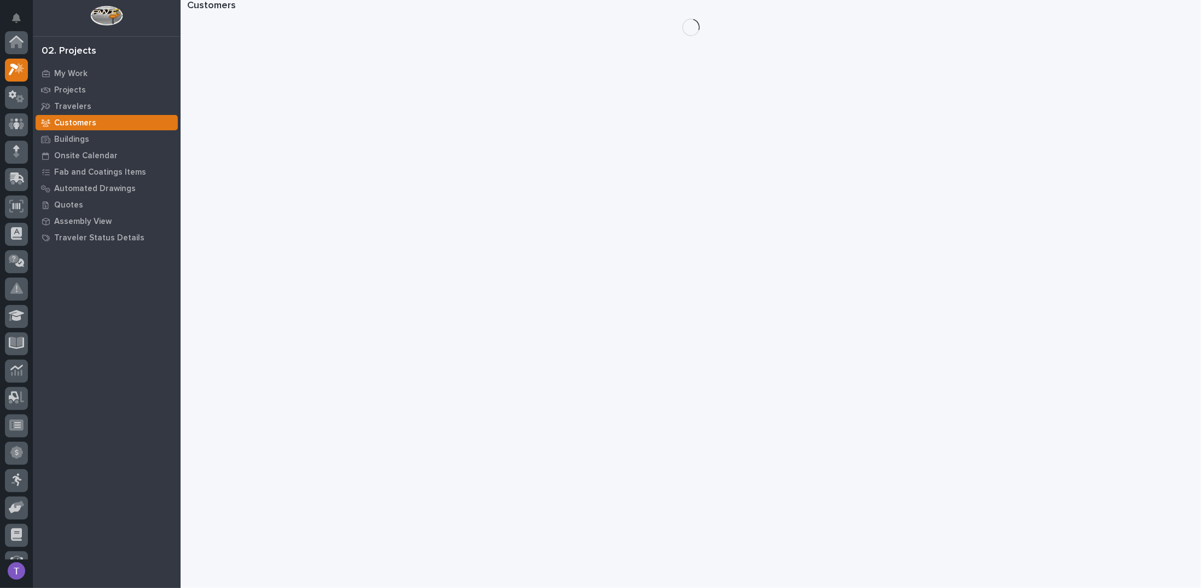
scroll to position [27, 0]
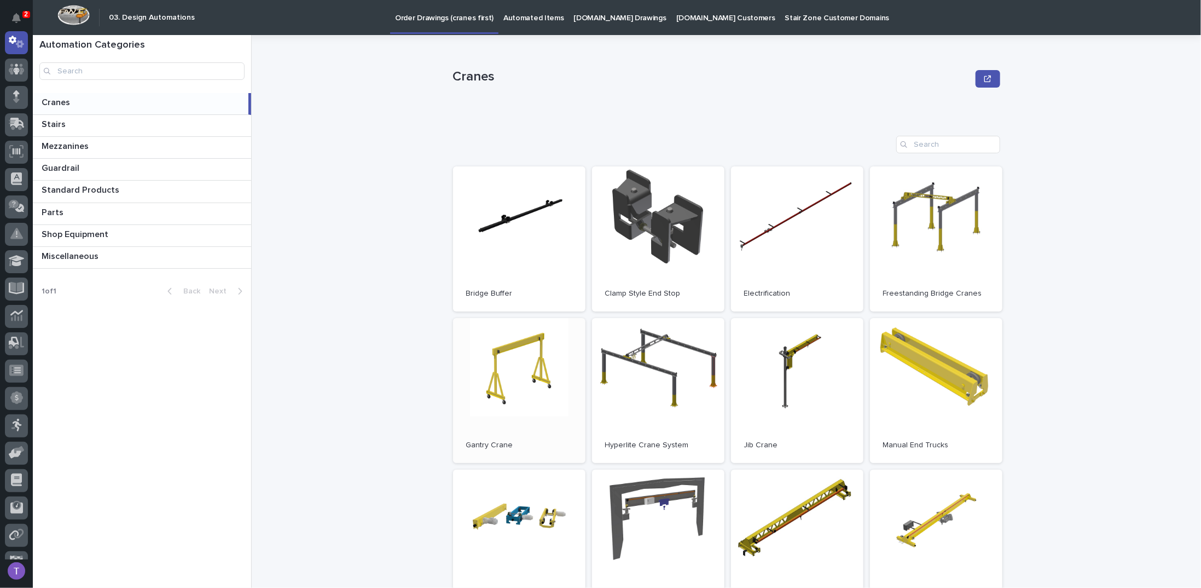
click at [511, 362] on link "Open" at bounding box center [519, 390] width 132 height 145
click at [524, 15] on p "Automated Items" at bounding box center [533, 11] width 60 height 23
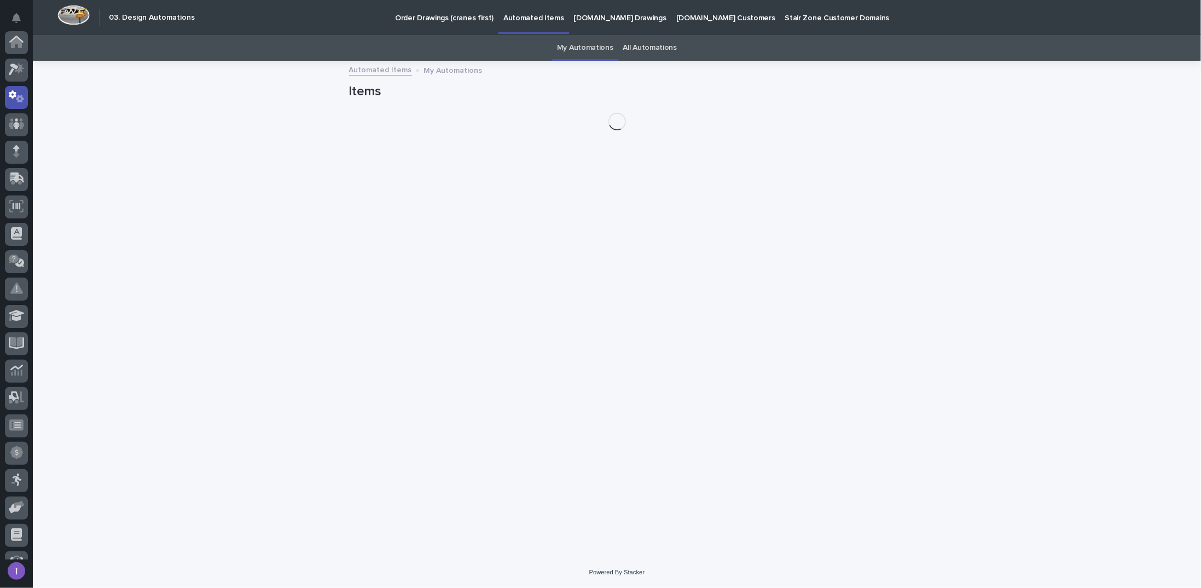
scroll to position [55, 0]
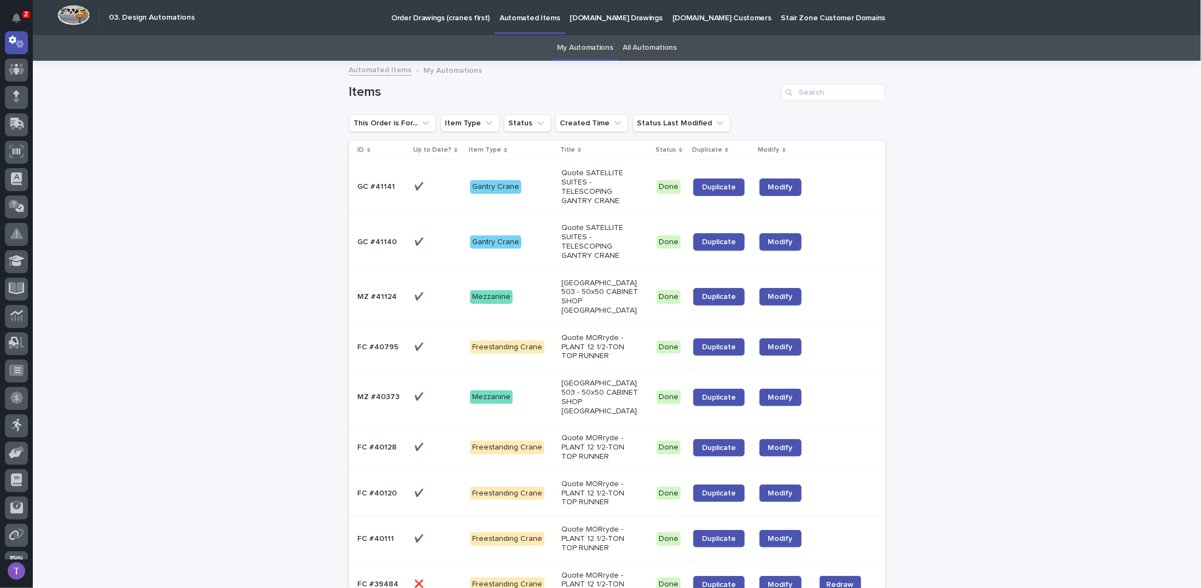
click at [373, 183] on p "GC #41141" at bounding box center [378, 185] width 40 height 11
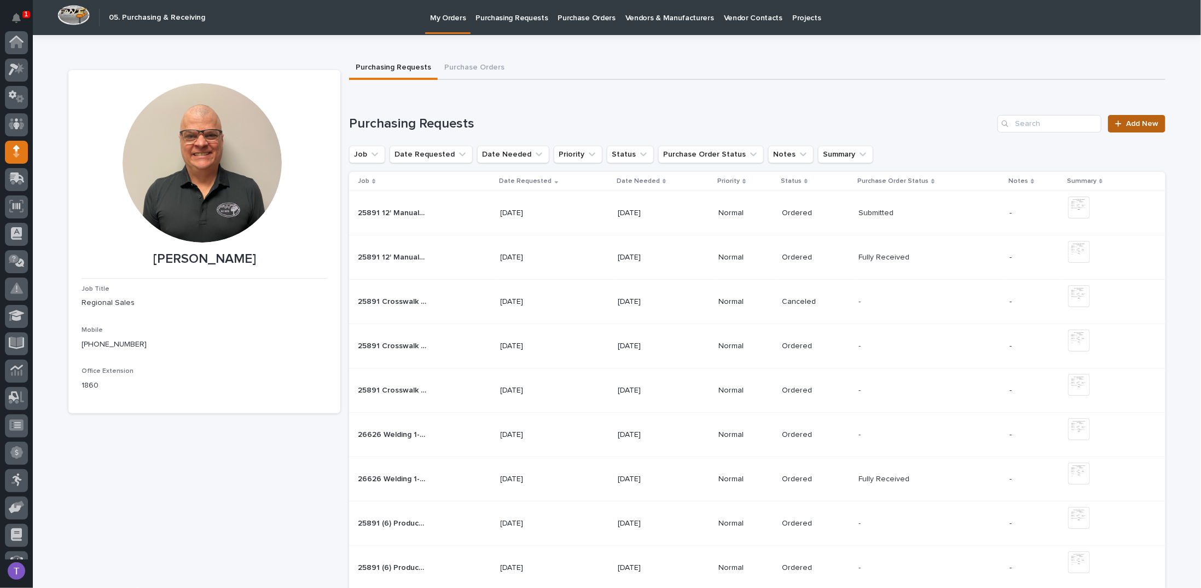
click at [1133, 120] on span "Add New" at bounding box center [1142, 124] width 32 height 8
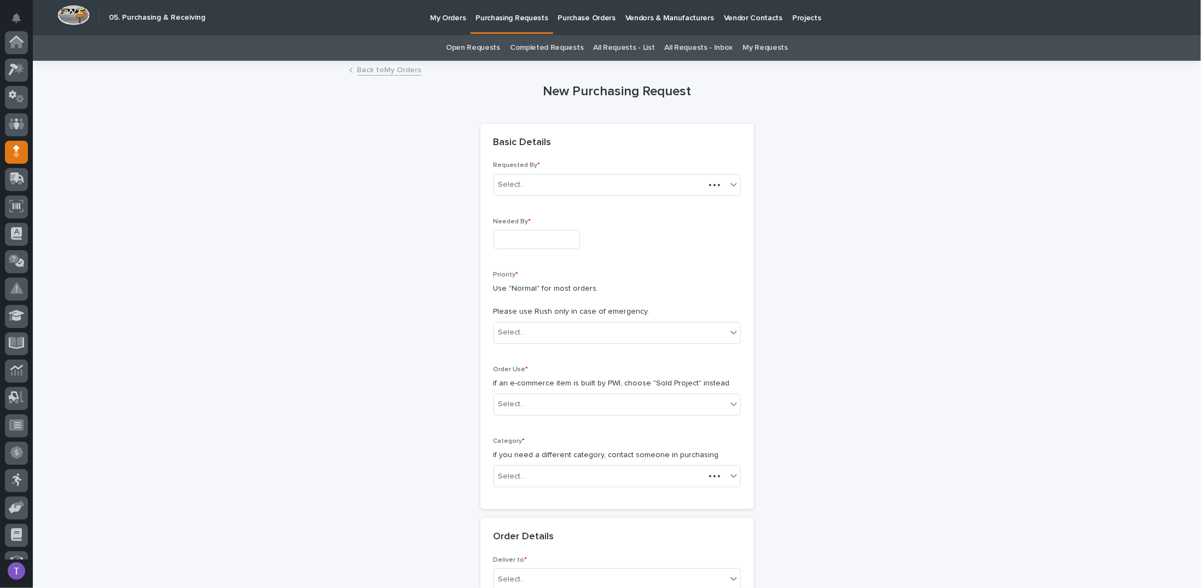
scroll to position [101, 0]
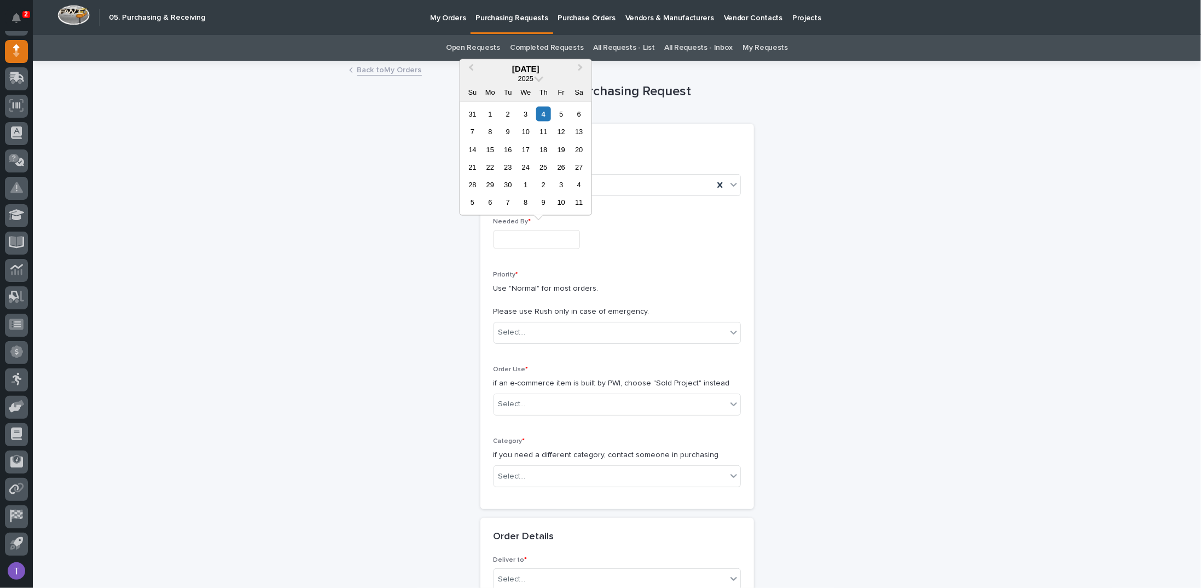
click at [514, 233] on input "text" at bounding box center [537, 239] width 86 height 19
click at [490, 131] on div "8" at bounding box center [490, 131] width 15 height 15
type input "**********"
click at [513, 327] on div "Select..." at bounding box center [512, 332] width 27 height 11
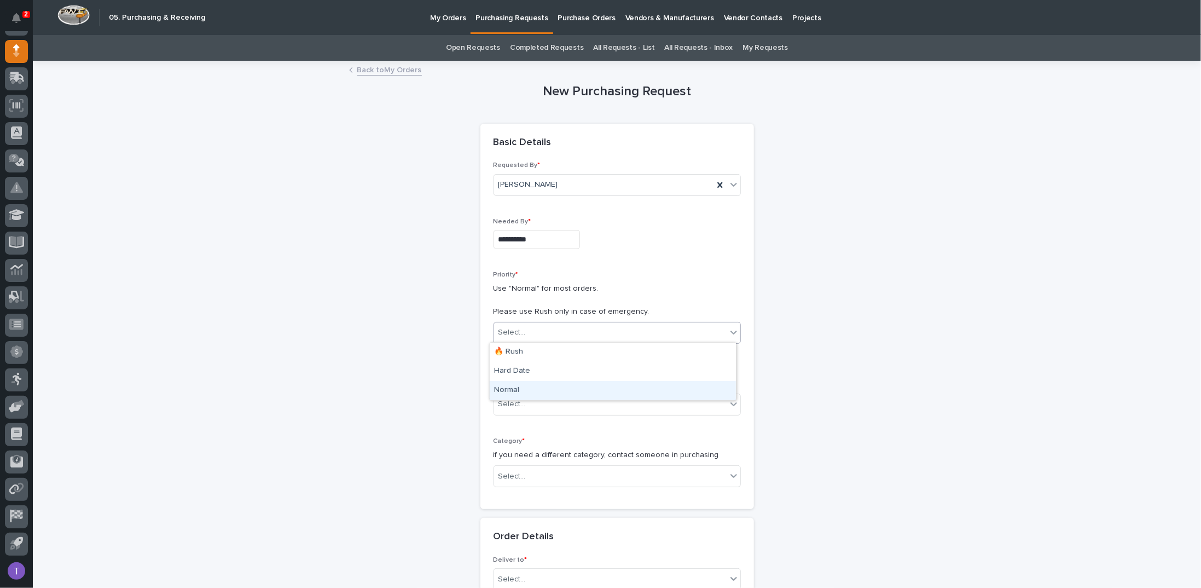
click at [508, 387] on div "Normal" at bounding box center [613, 390] width 246 height 19
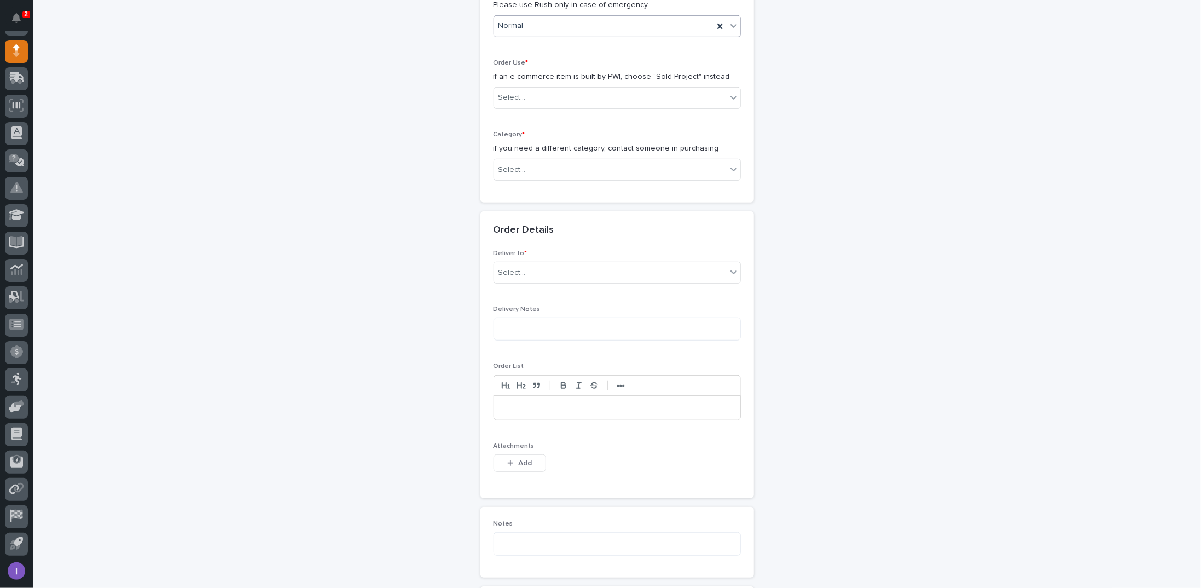
scroll to position [328, 0]
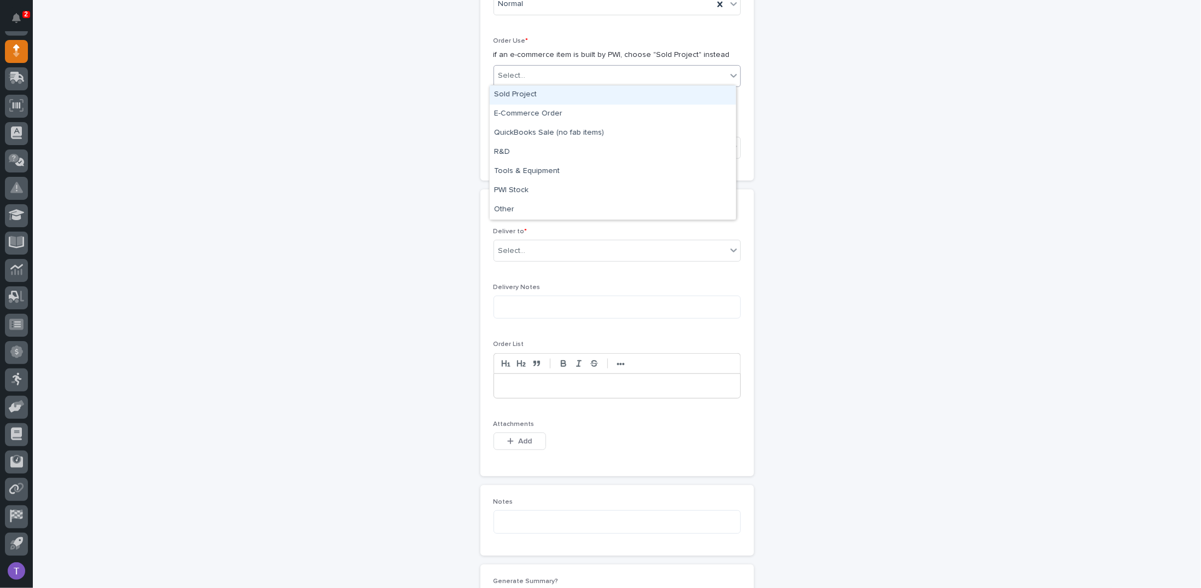
click at [511, 70] on div "Select..." at bounding box center [512, 75] width 27 height 11
click at [508, 94] on div "Sold Project" at bounding box center [613, 94] width 246 height 19
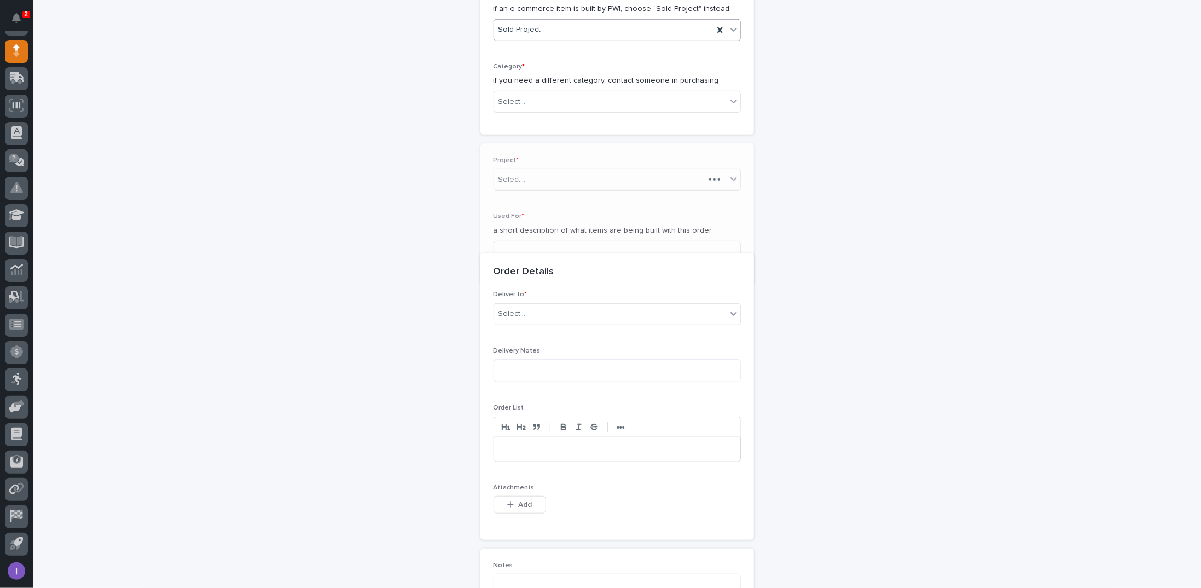
scroll to position [403, 0]
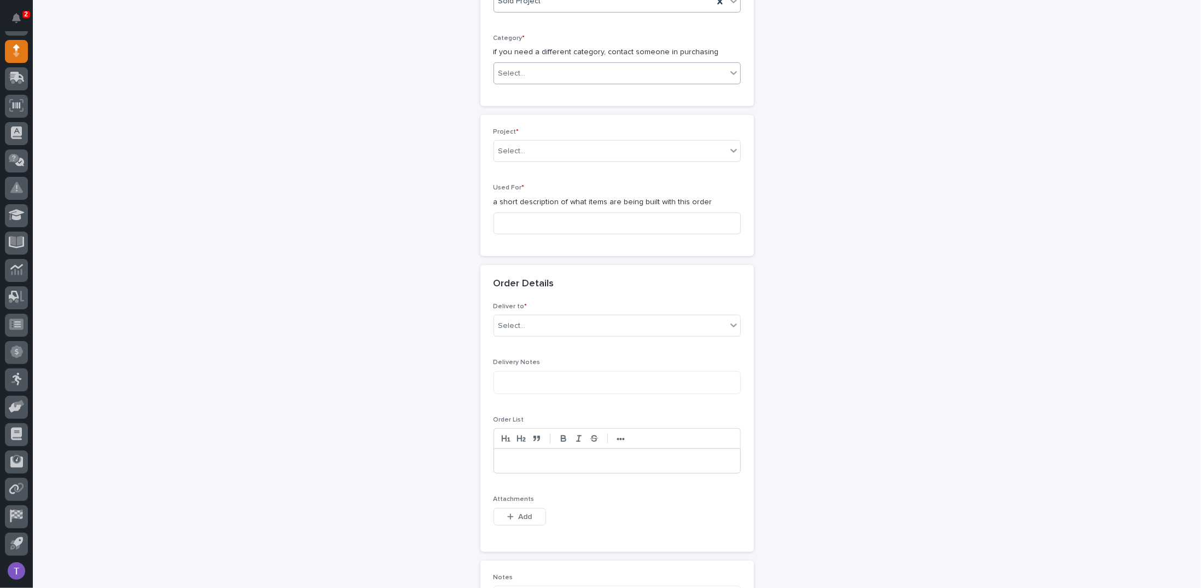
click at [517, 68] on div "Select..." at bounding box center [512, 73] width 27 height 11
click at [523, 186] on div "Parts & Hardware" at bounding box center [613, 187] width 246 height 19
click at [514, 149] on div "Select..." at bounding box center [512, 151] width 27 height 11
type input "*****"
click at [522, 219] on input at bounding box center [617, 223] width 247 height 22
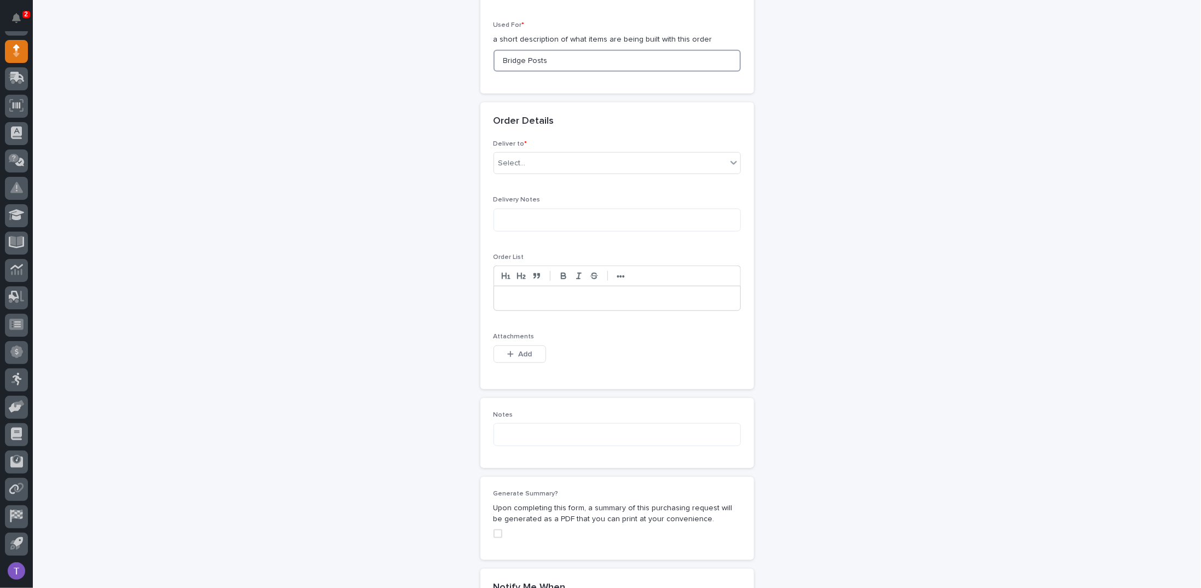
scroll to position [567, 0]
type input "Bridge Posts"
click at [512, 156] on div "Select..." at bounding box center [512, 161] width 27 height 11
click at [501, 175] on div "PWI" at bounding box center [613, 179] width 246 height 19
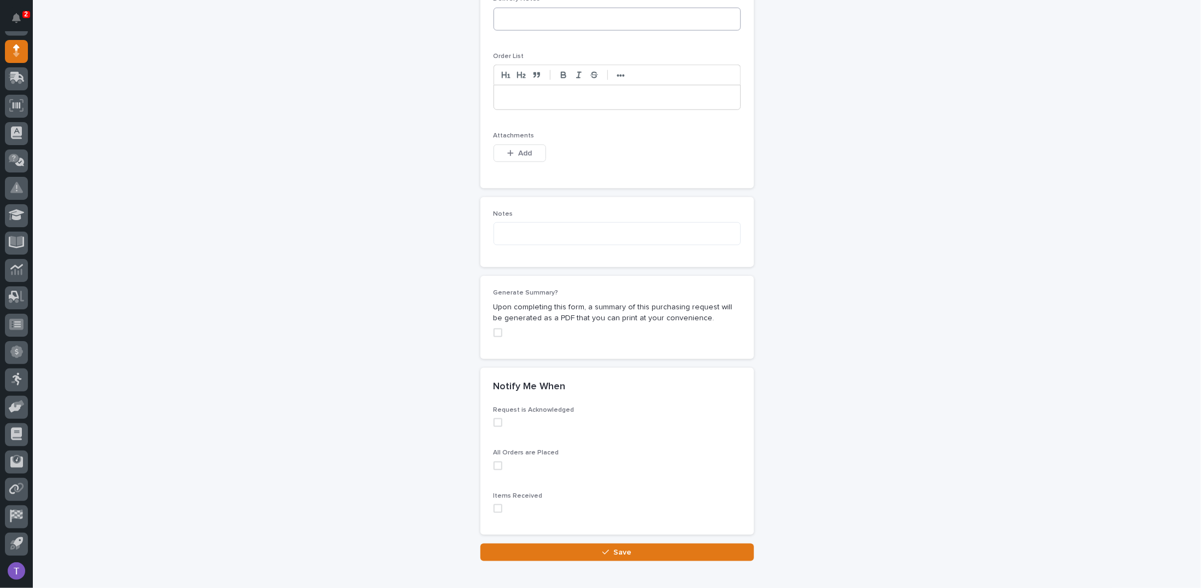
scroll to position [786, 0]
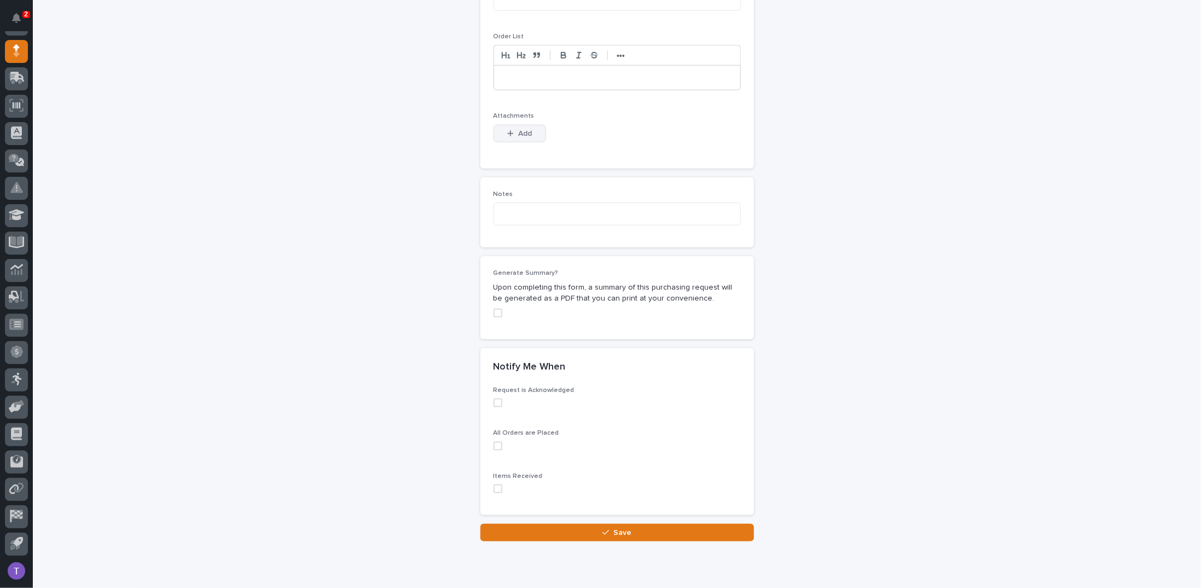
click at [520, 129] on span "Add" at bounding box center [525, 134] width 14 height 10
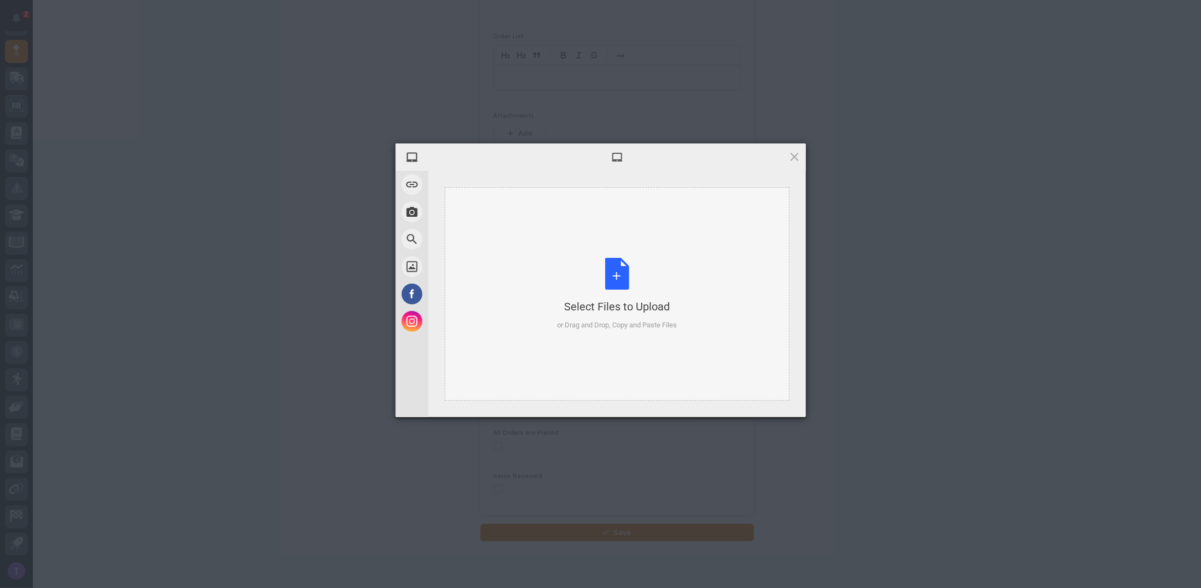
click at [611, 276] on div "Select Files to Upload or Drag and Drop, Copy and Paste Files" at bounding box center [617, 294] width 120 height 73
click at [793, 155] on span at bounding box center [795, 156] width 12 height 12
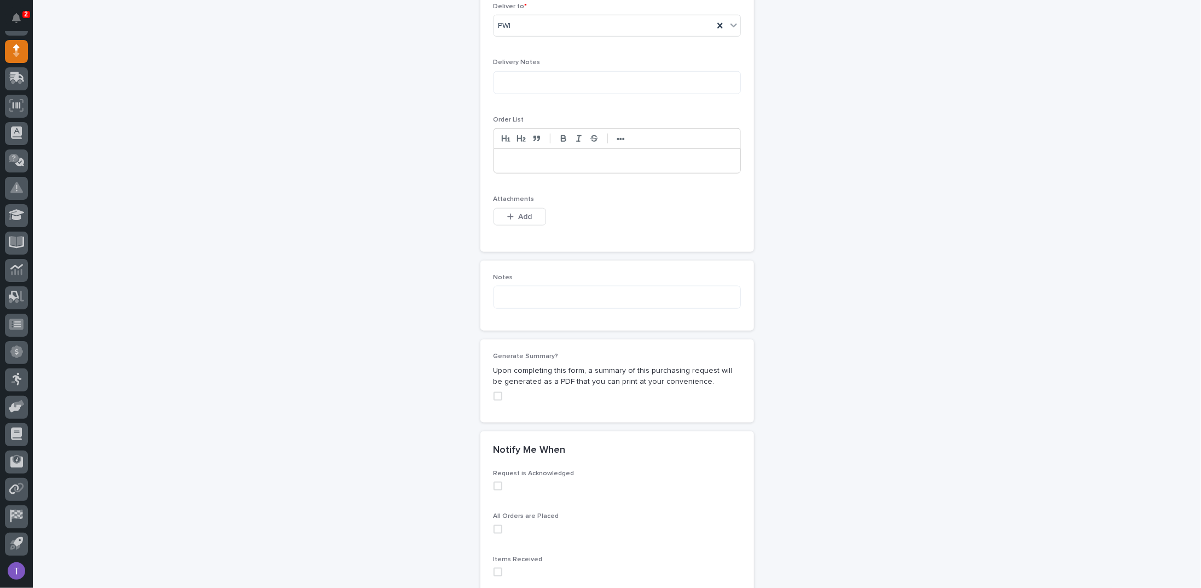
scroll to position [731, 0]
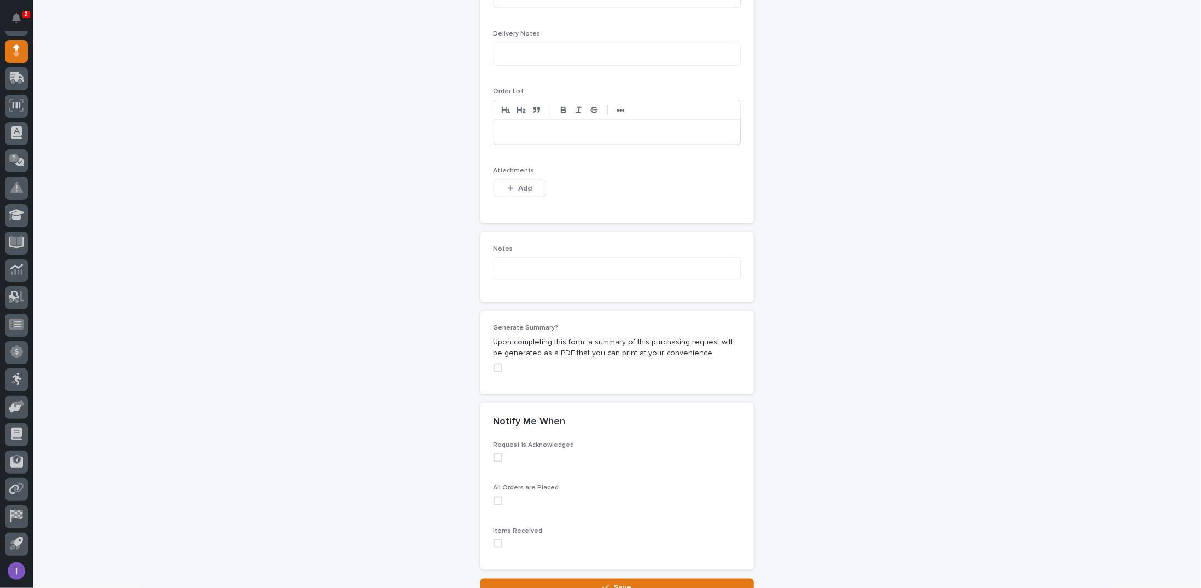
click at [535, 127] on p at bounding box center [617, 132] width 230 height 11
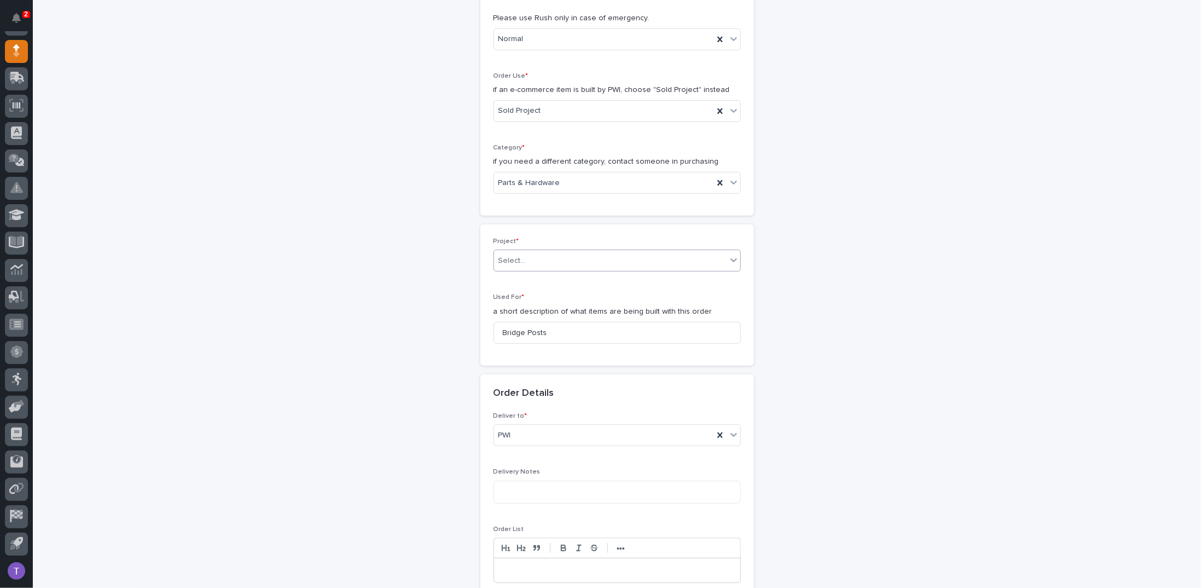
scroll to position [0, 0]
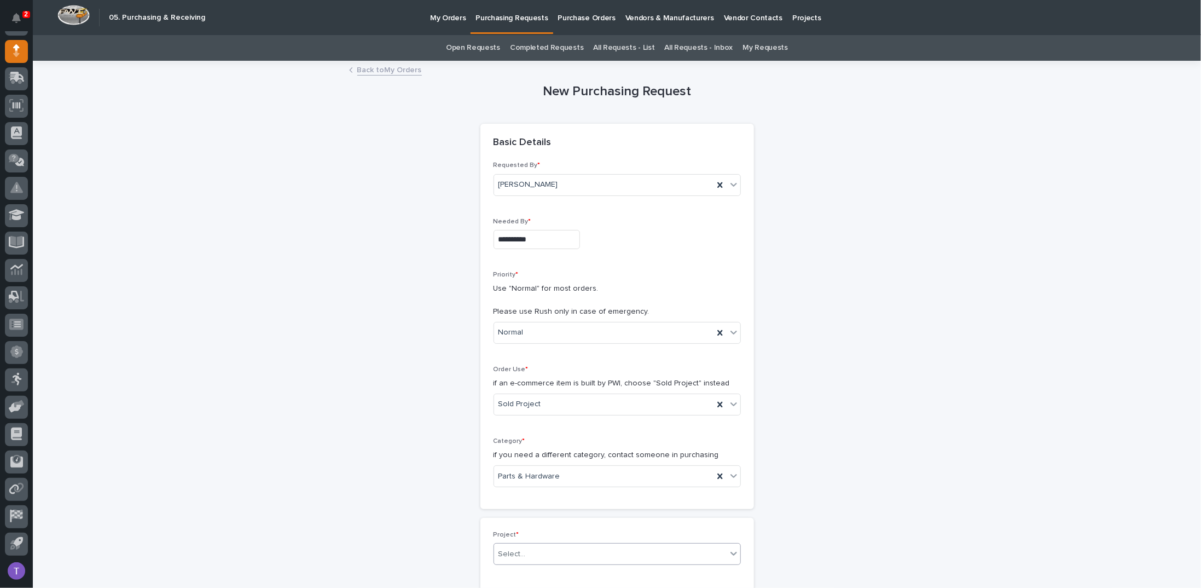
click at [372, 63] on link "Back to My Orders" at bounding box center [389, 69] width 65 height 13
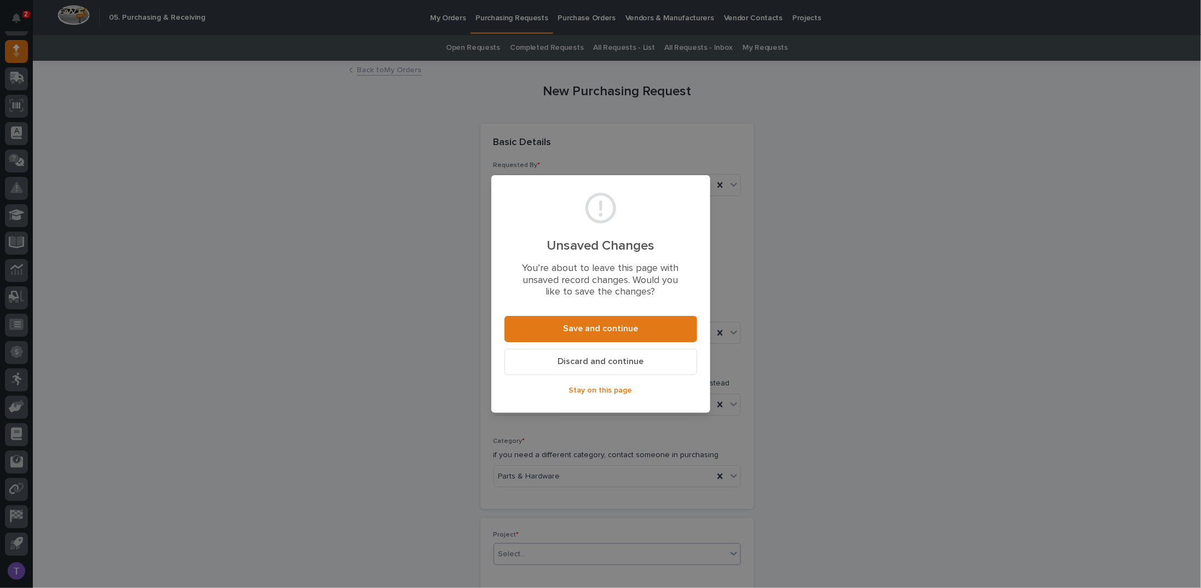
click at [589, 357] on span "Discard and continue" at bounding box center [601, 361] width 86 height 11
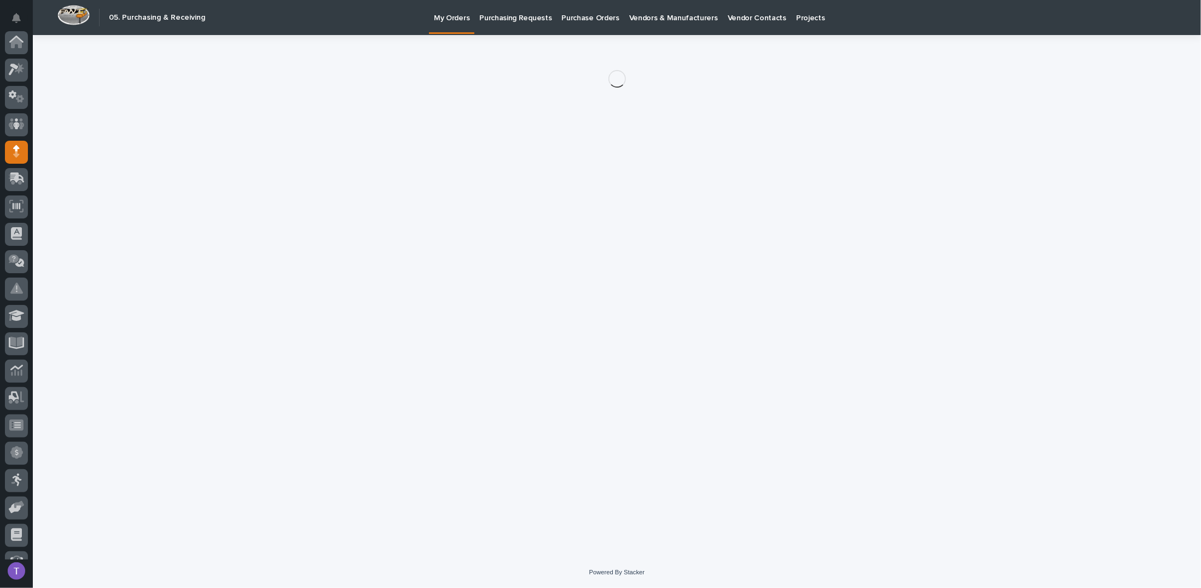
scroll to position [101, 0]
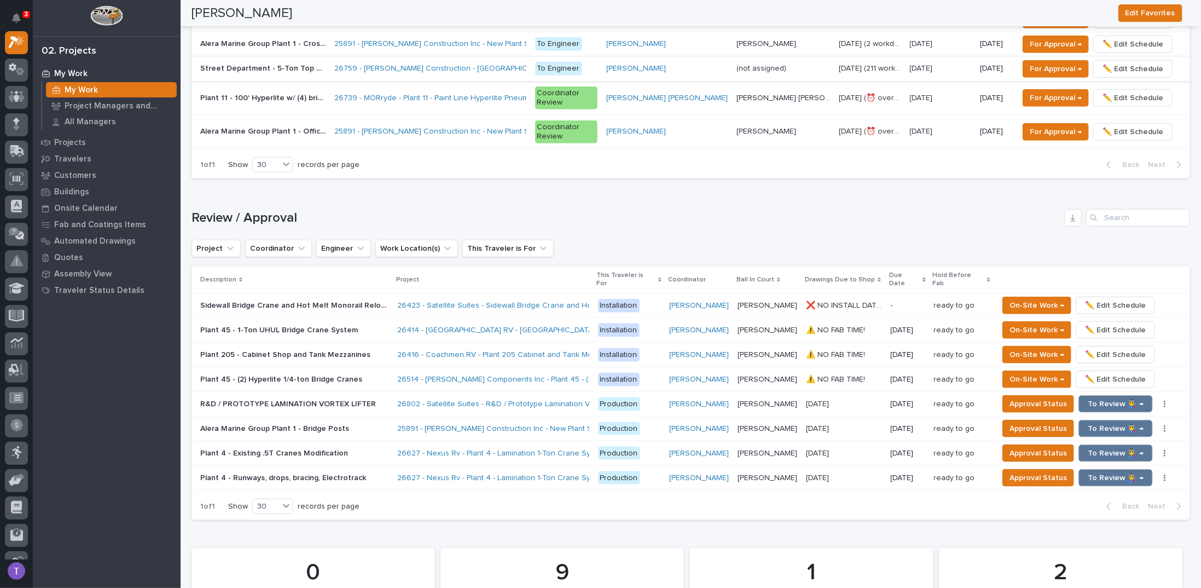
scroll to position [876, 0]
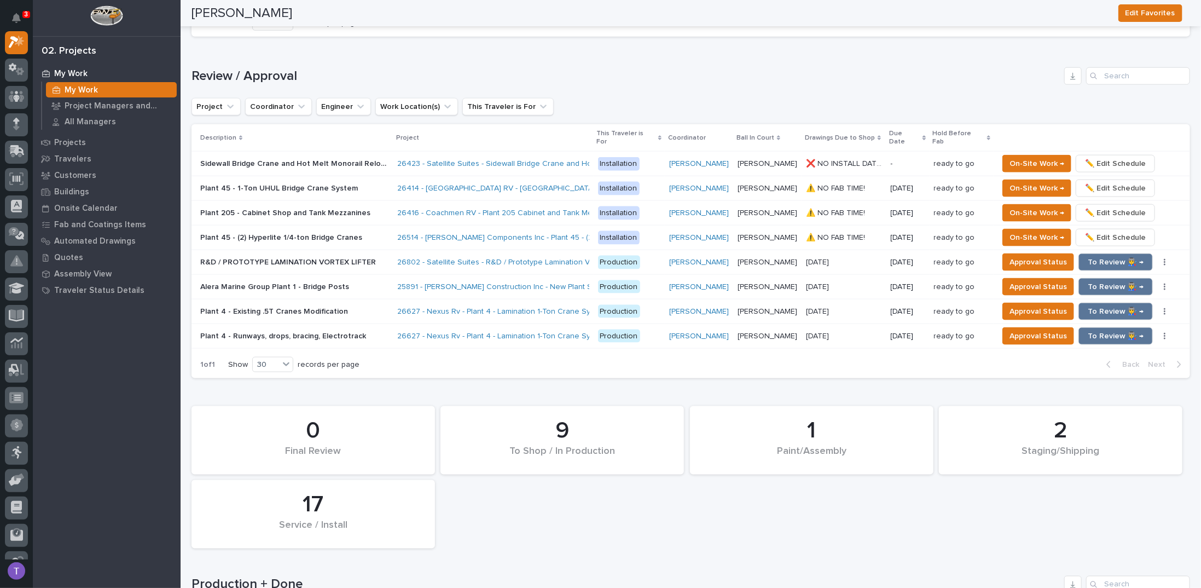
click at [311, 280] on p "Alera Marine Group Plant 1 - Bridge Posts" at bounding box center [275, 285] width 151 height 11
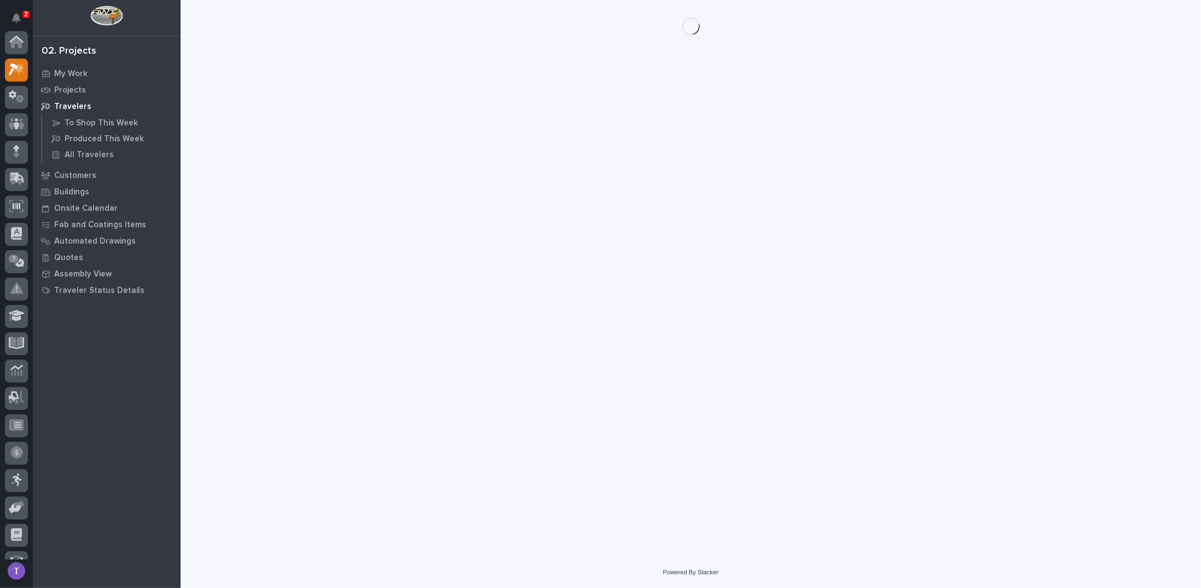
scroll to position [27, 0]
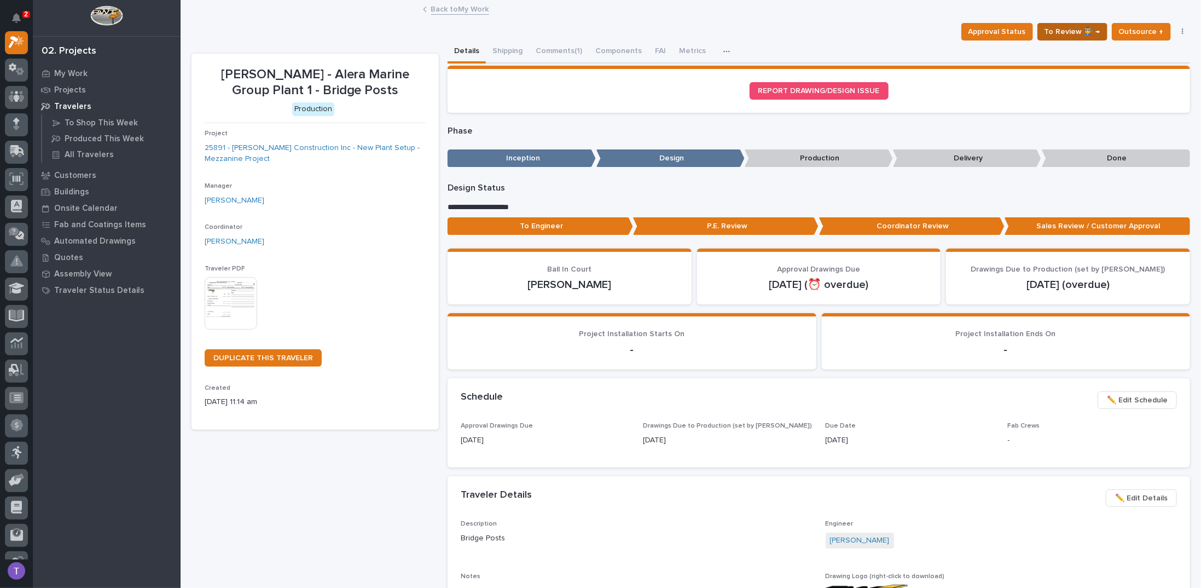
click at [1064, 28] on span "To Review 👨‍🏭 →" at bounding box center [1073, 31] width 56 height 13
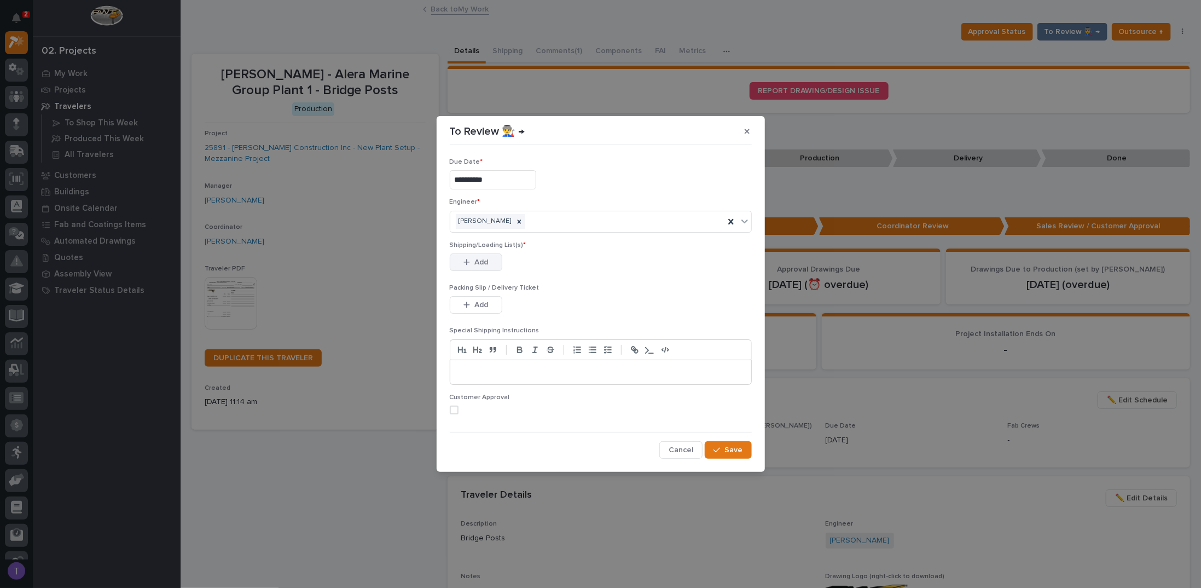
click at [469, 261] on div "button" at bounding box center [469, 262] width 11 height 8
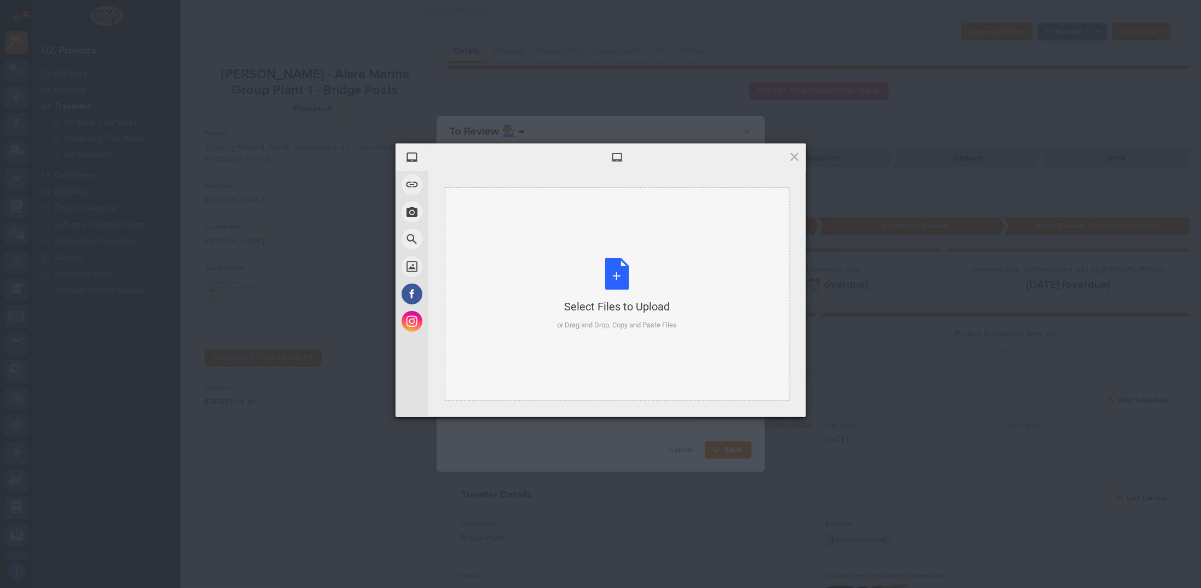
click at [610, 270] on div "Select Files to Upload or Drag and Drop, Copy and Paste Files" at bounding box center [617, 294] width 120 height 73
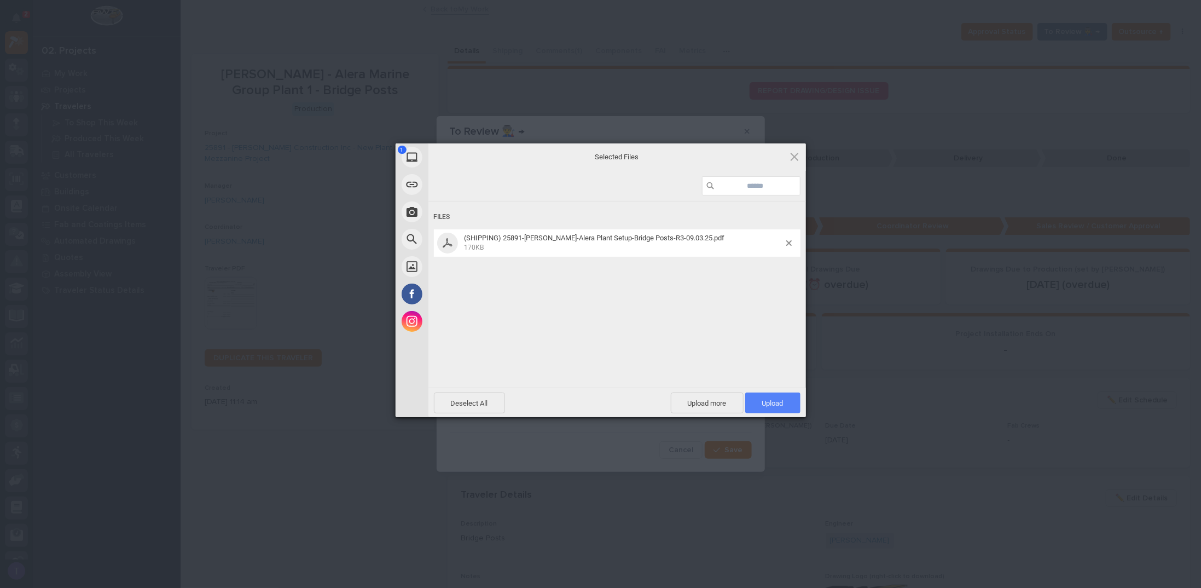
click at [771, 397] on span "Upload 1" at bounding box center [772, 402] width 55 height 21
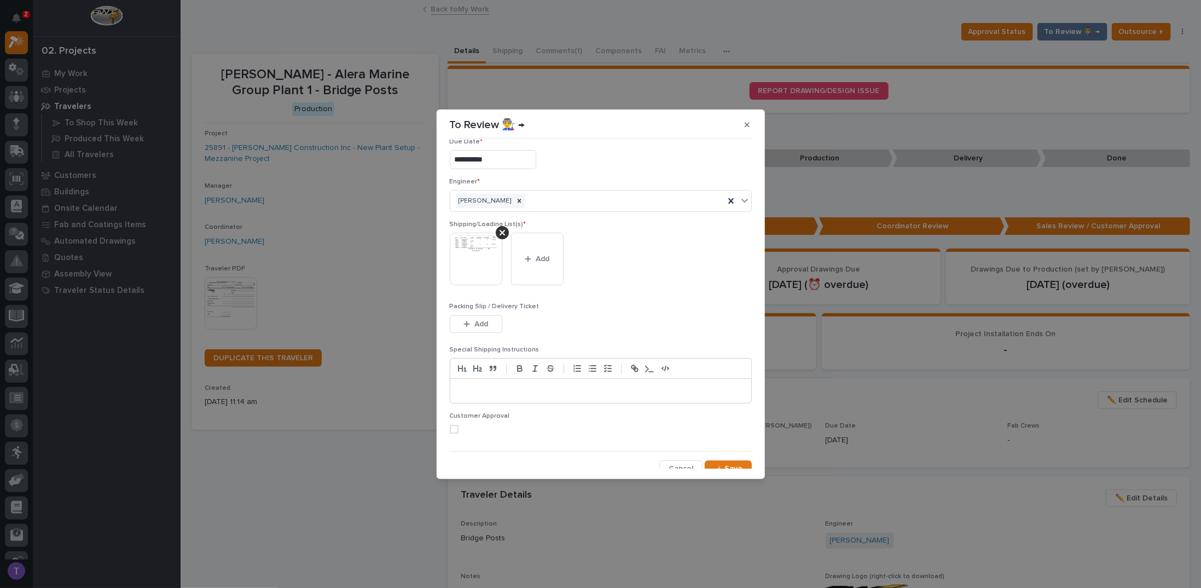
scroll to position [21, 0]
click at [463, 246] on img at bounding box center [476, 251] width 53 height 53
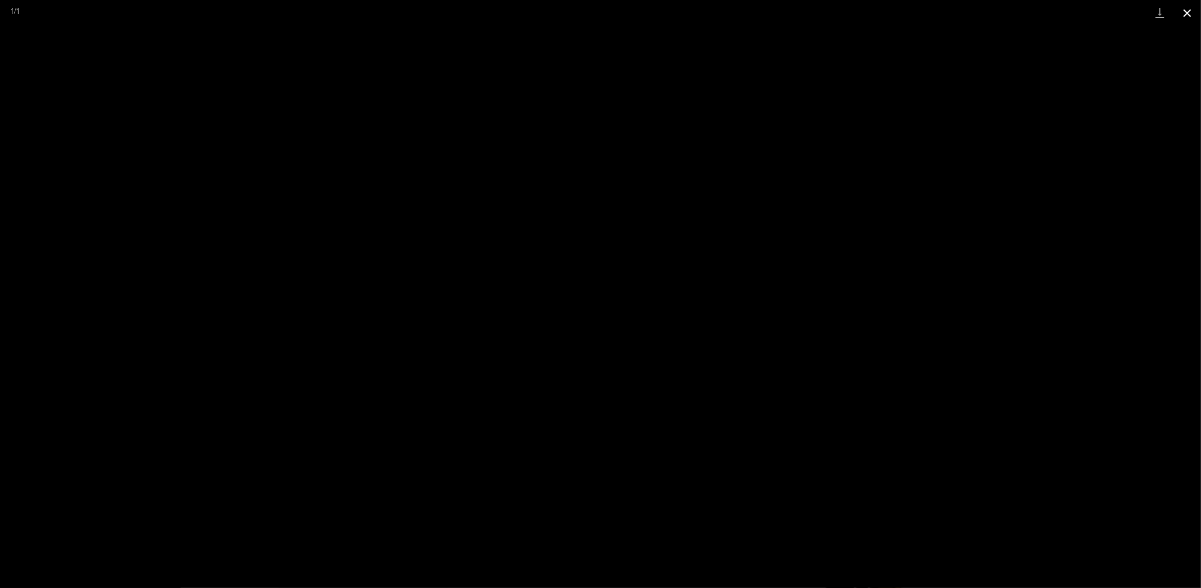
click at [1185, 8] on button "Close gallery" at bounding box center [1187, 13] width 27 height 26
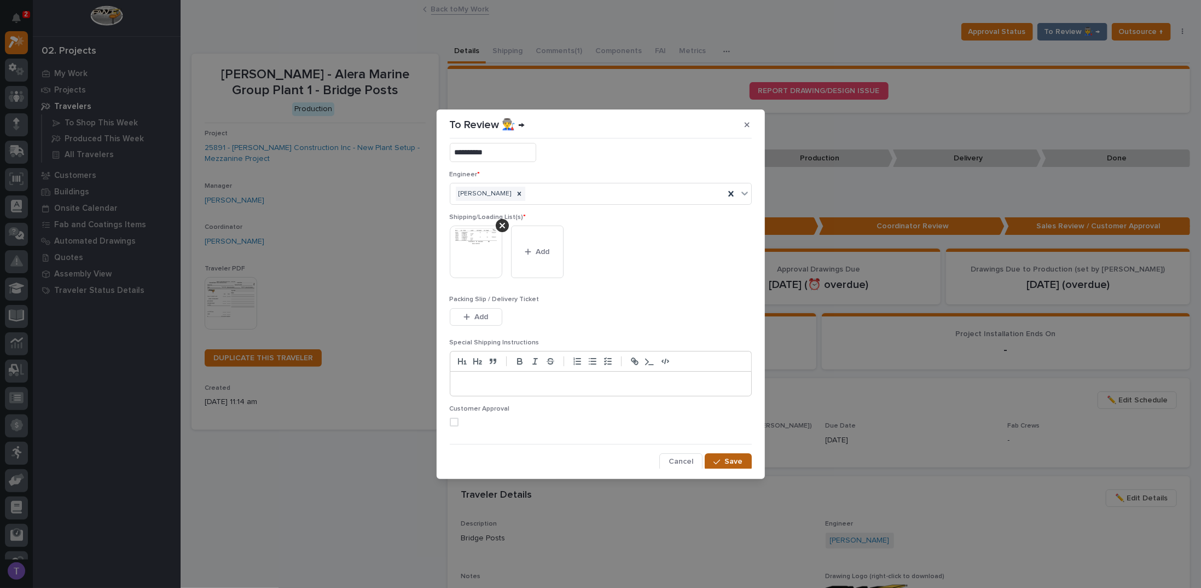
click at [719, 453] on button "Save" at bounding box center [728, 462] width 47 height 18
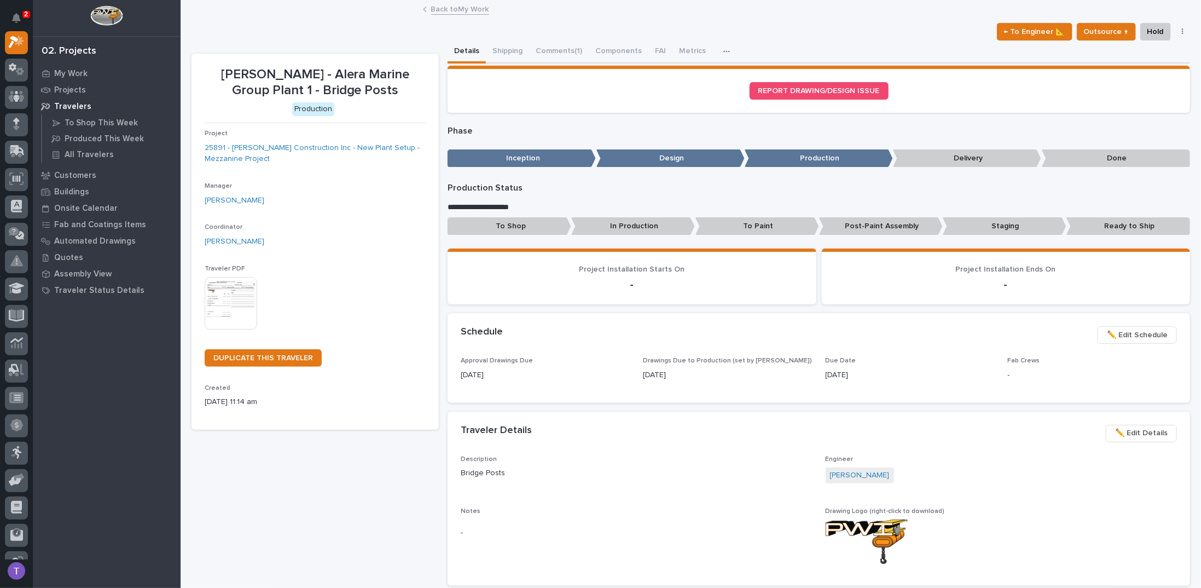
click at [435, 7] on link "Back to My Work" at bounding box center [460, 8] width 58 height 13
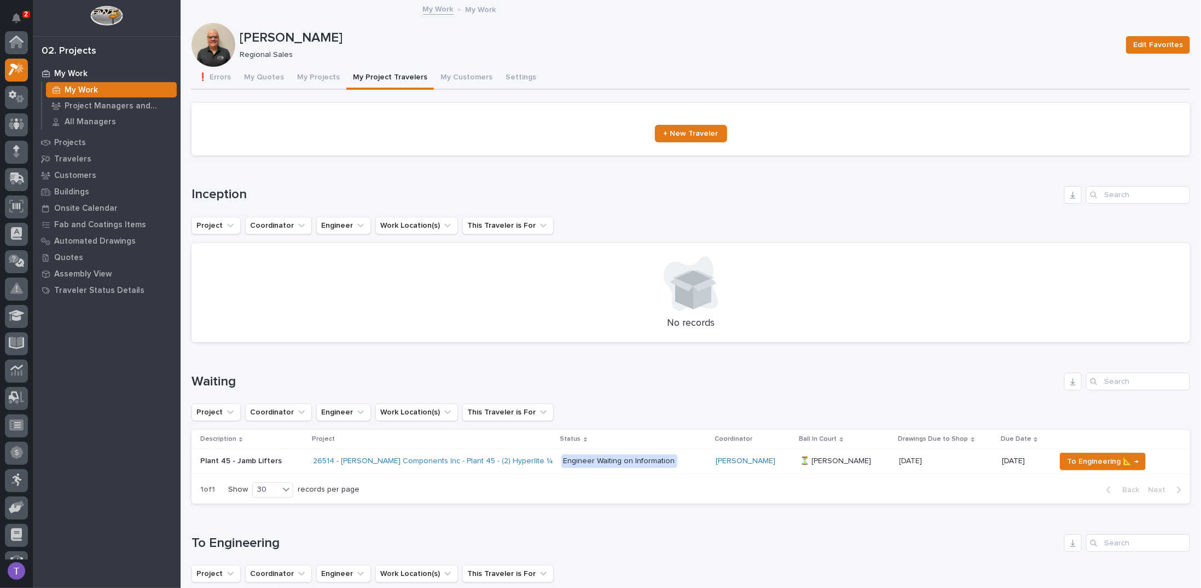
scroll to position [27, 0]
